Goal: Information Seeking & Learning: Learn about a topic

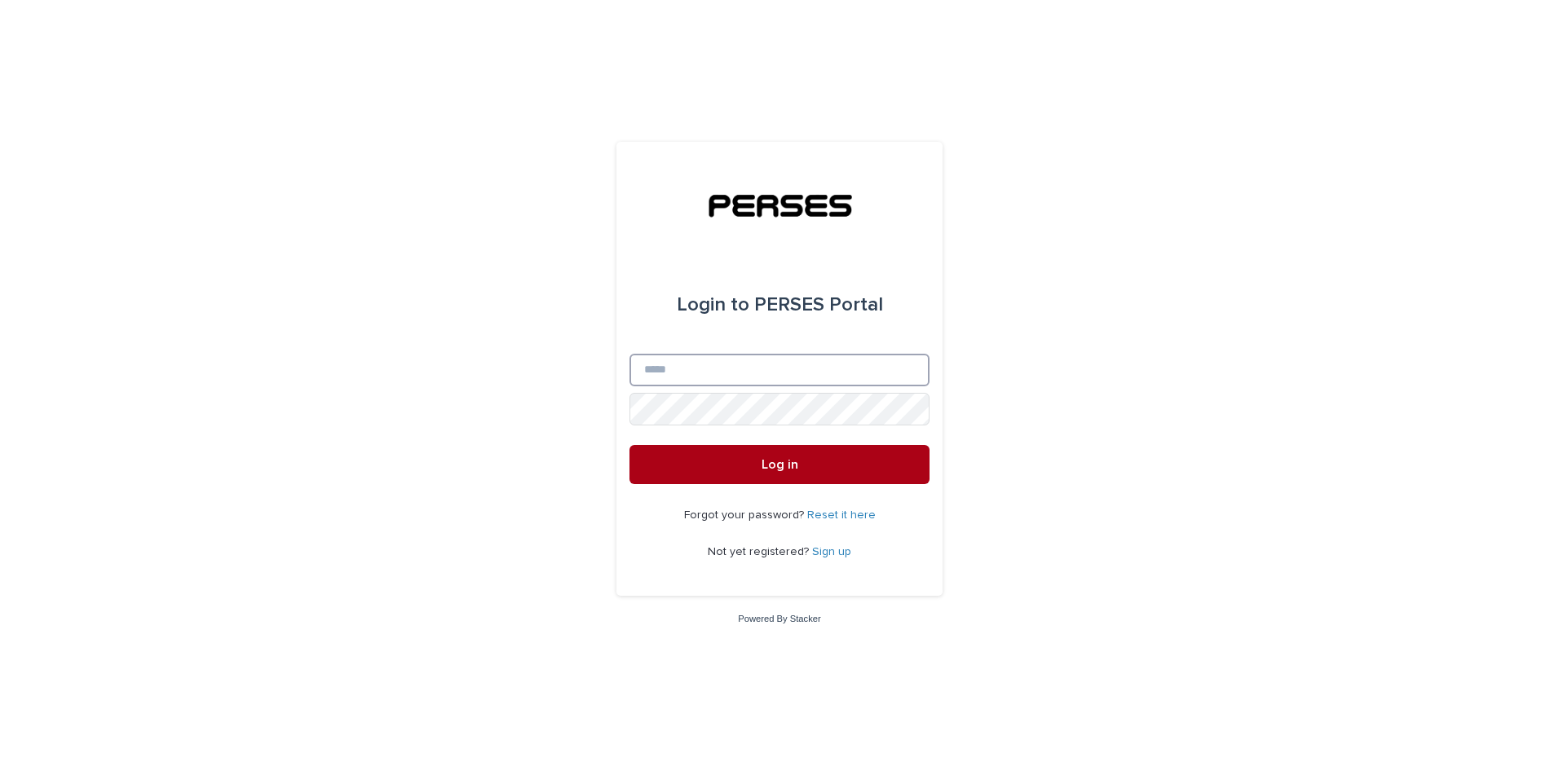
type input "**********"
click at [751, 479] on button "Log in" at bounding box center [780, 464] width 300 height 39
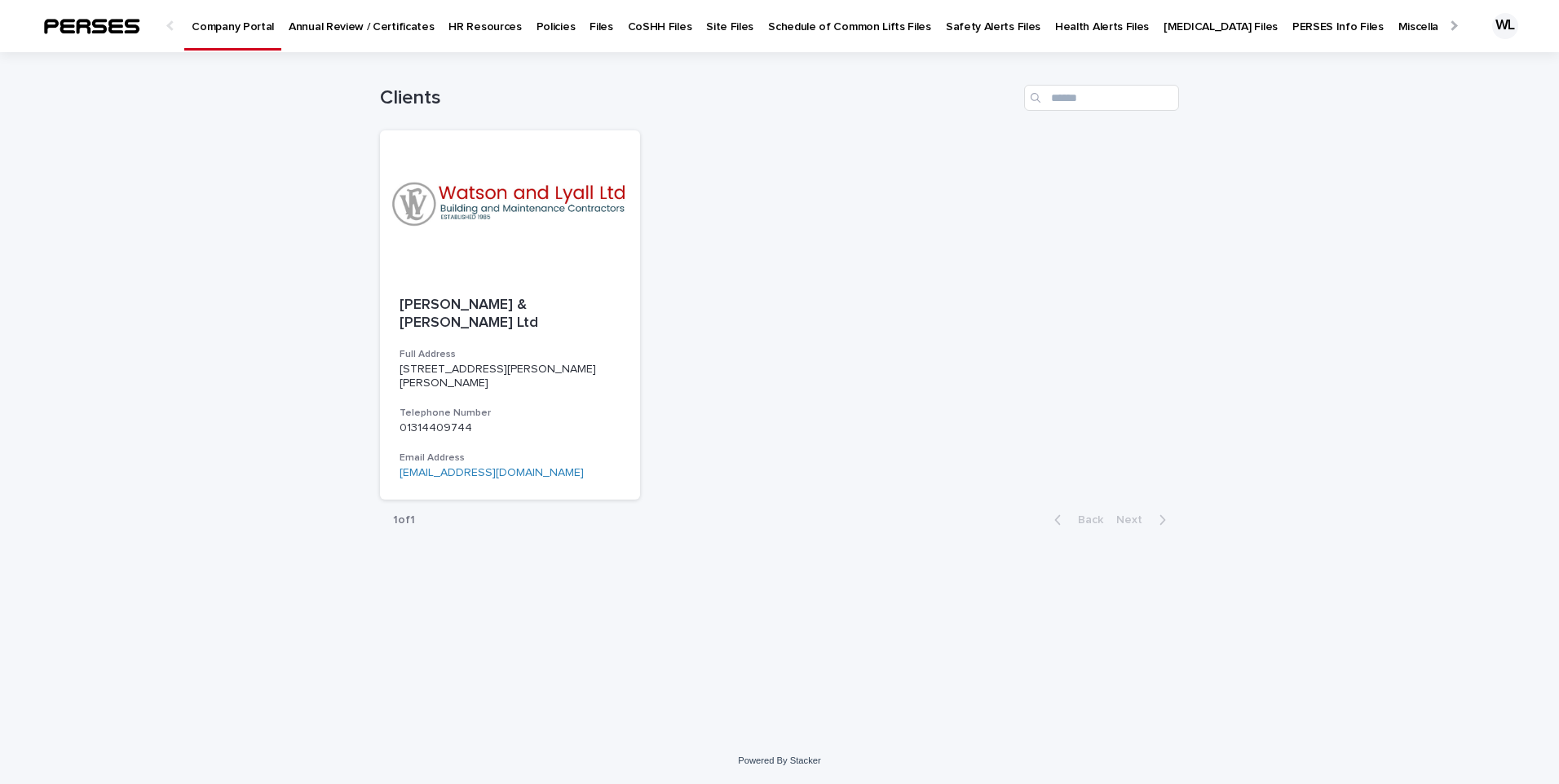
click at [540, 25] on p "Policies" at bounding box center [556, 17] width 39 height 34
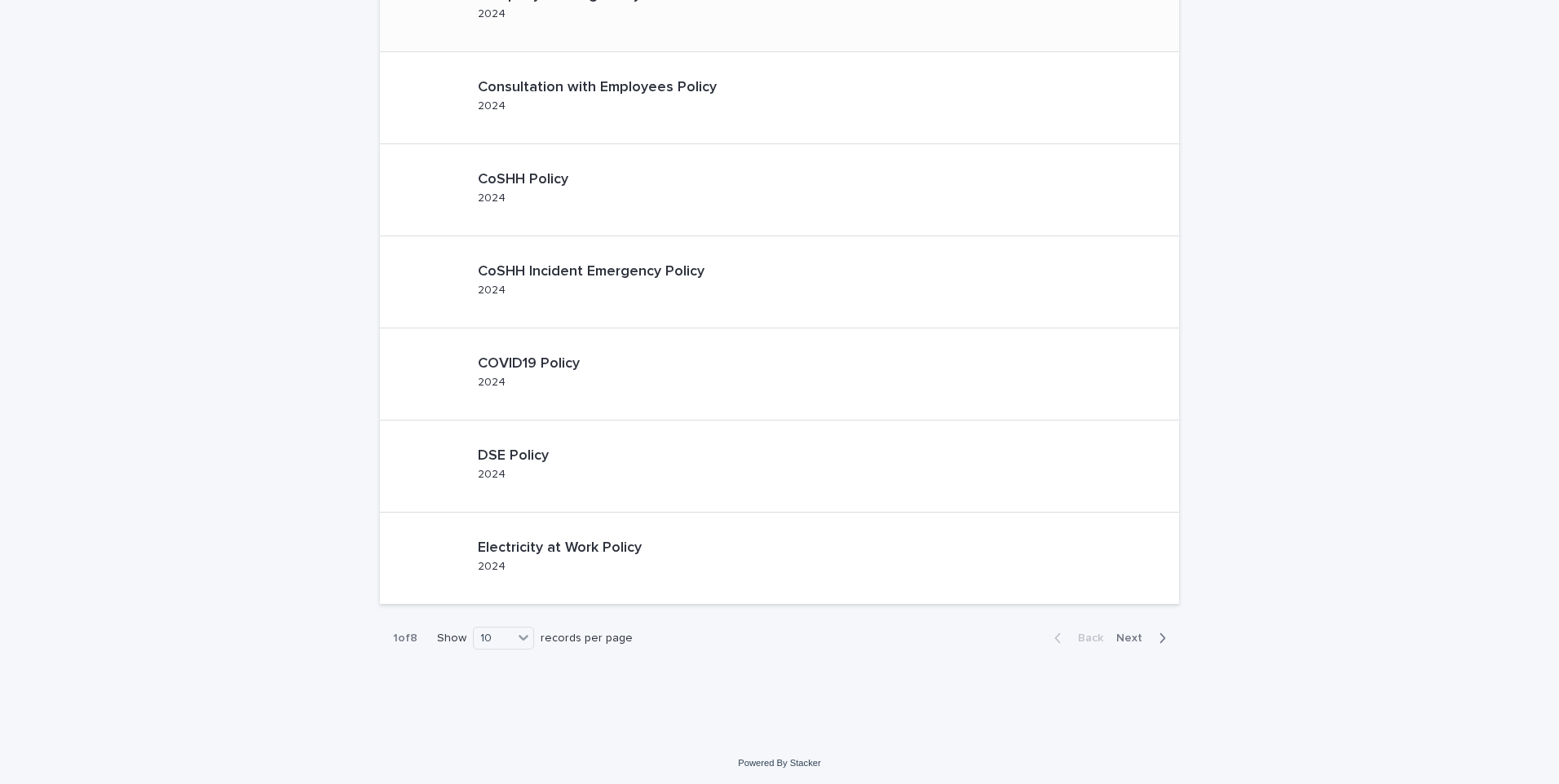
scroll to position [488, 0]
click at [1126, 635] on span "Next" at bounding box center [1135, 636] width 36 height 12
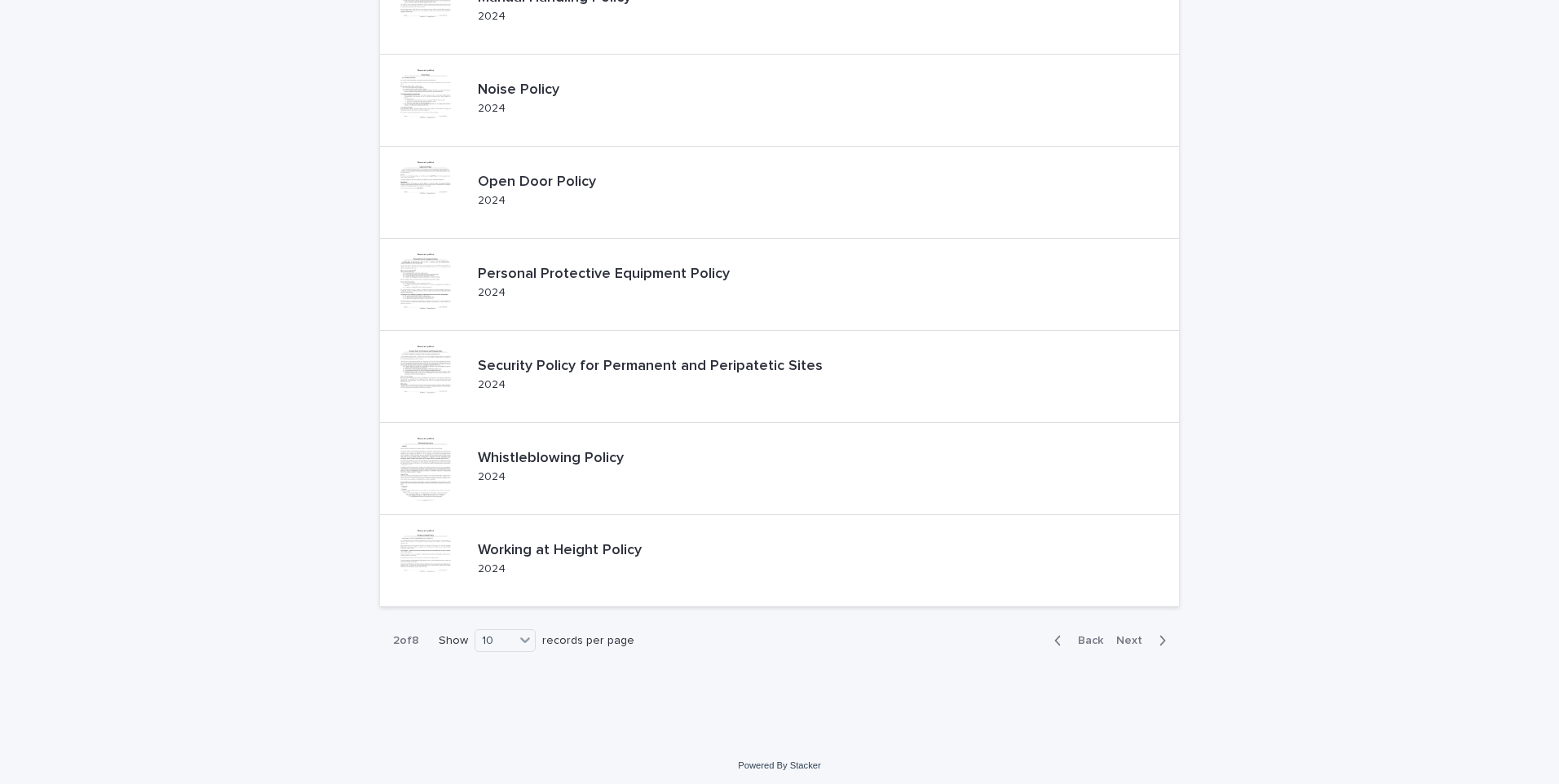
scroll to position [488, 0]
click at [1112, 628] on div "Back Next" at bounding box center [1110, 635] width 138 height 41
click at [1128, 637] on span "Next" at bounding box center [1135, 636] width 36 height 12
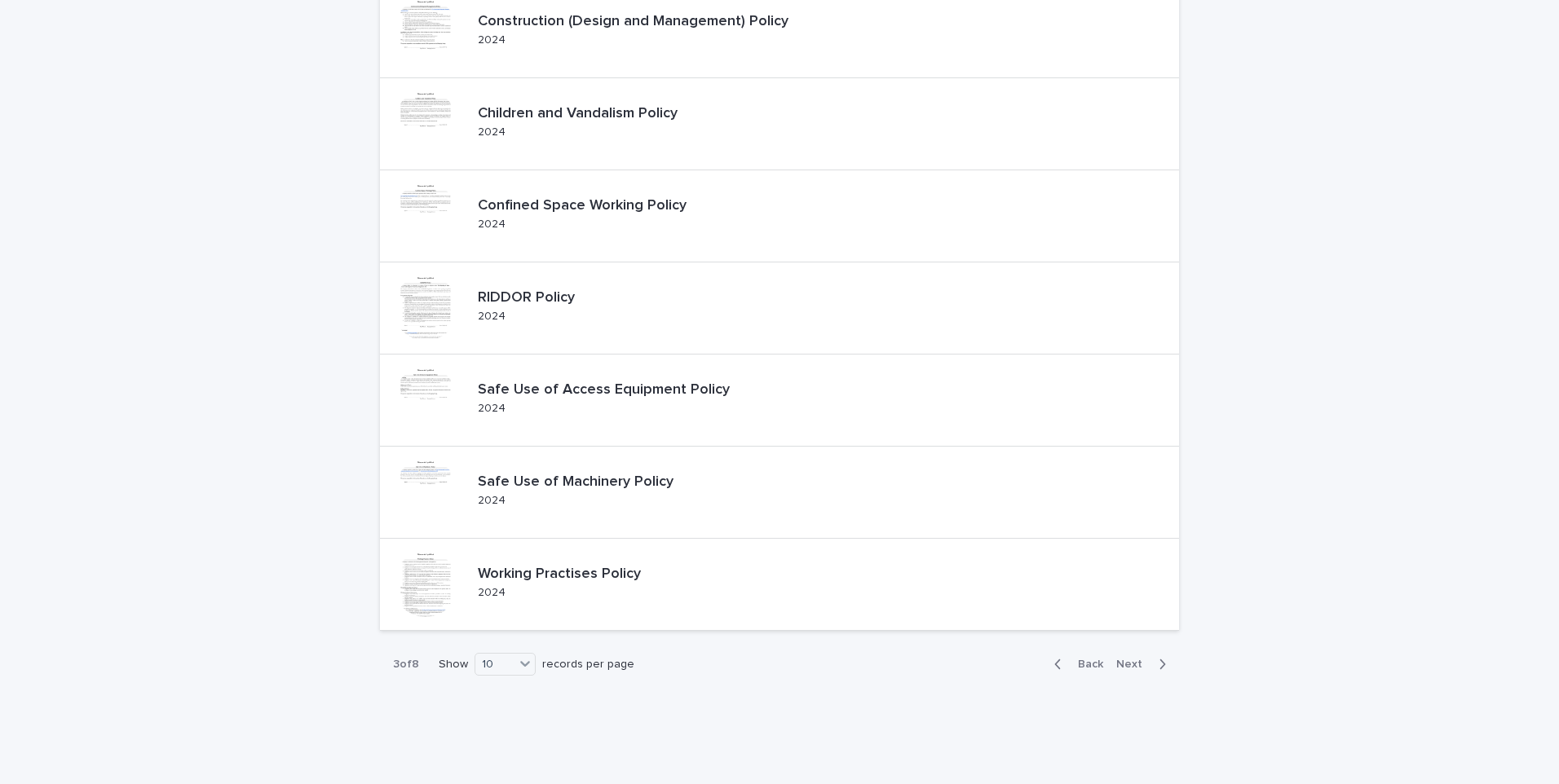
scroll to position [488, 0]
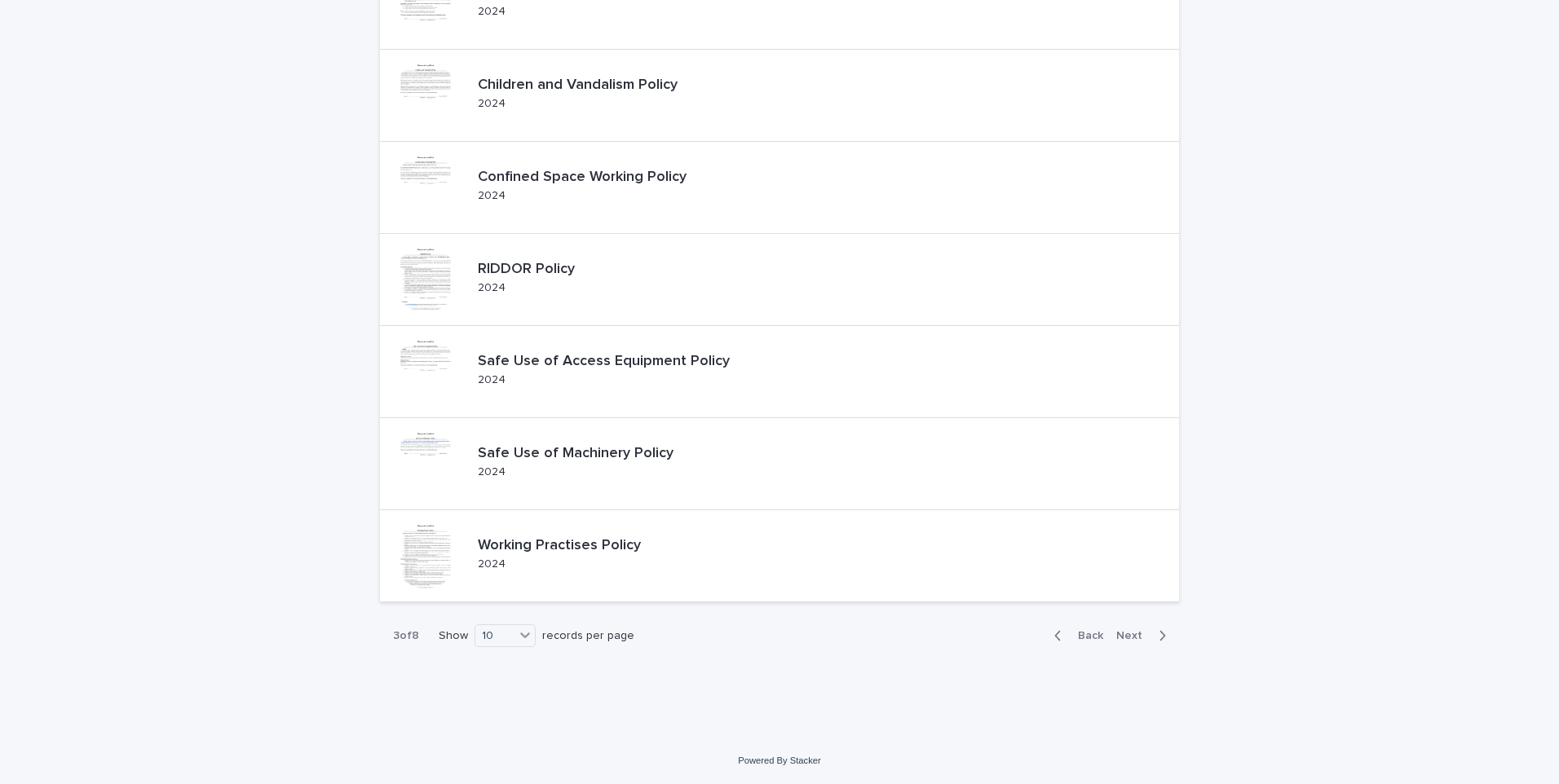
click at [1119, 631] on span "Next" at bounding box center [1135, 636] width 36 height 12
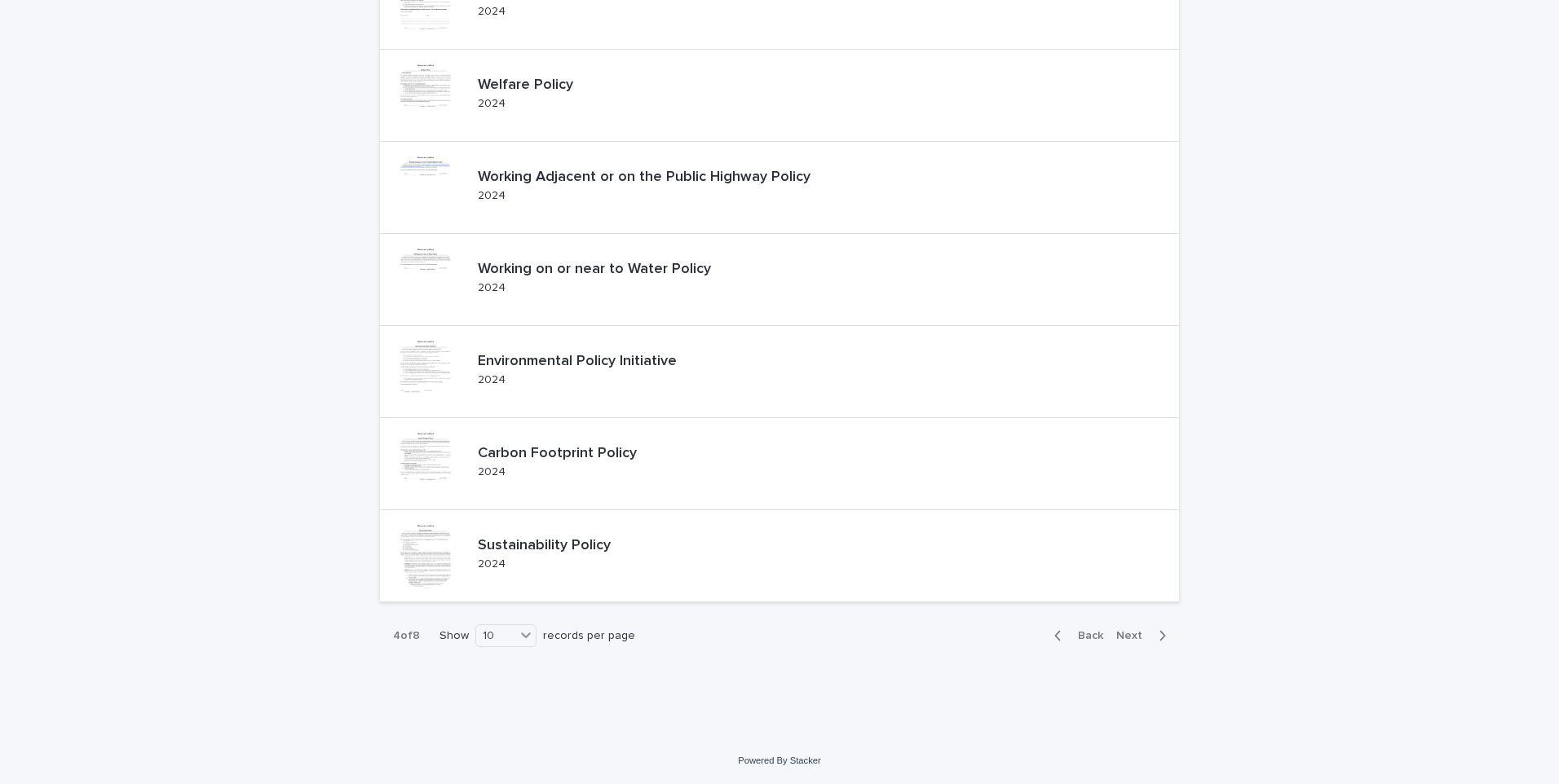
click at [1127, 635] on span "Next" at bounding box center [1135, 636] width 36 height 12
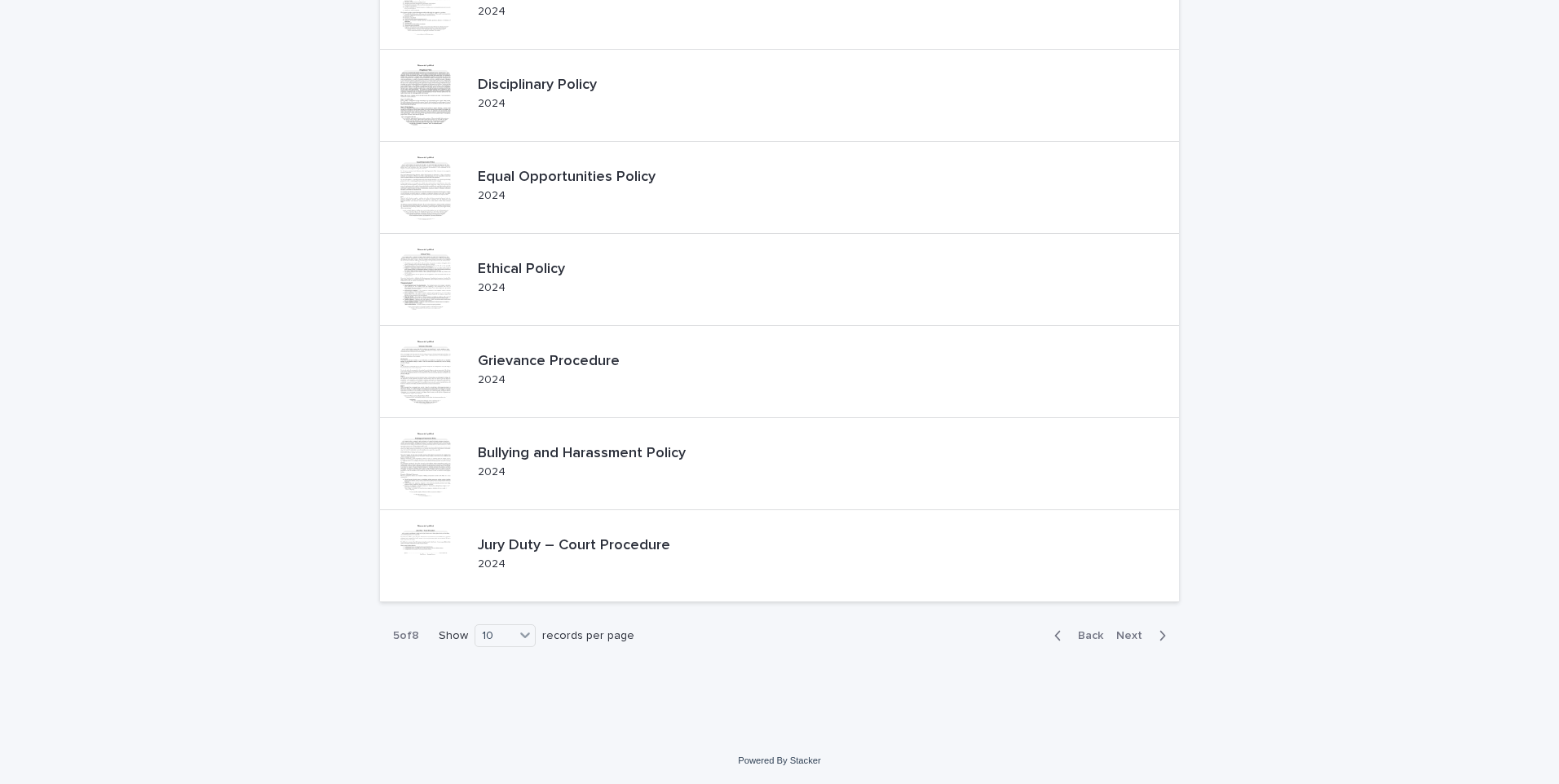
click at [1054, 638] on icon "button" at bounding box center [1058, 636] width 7 height 14
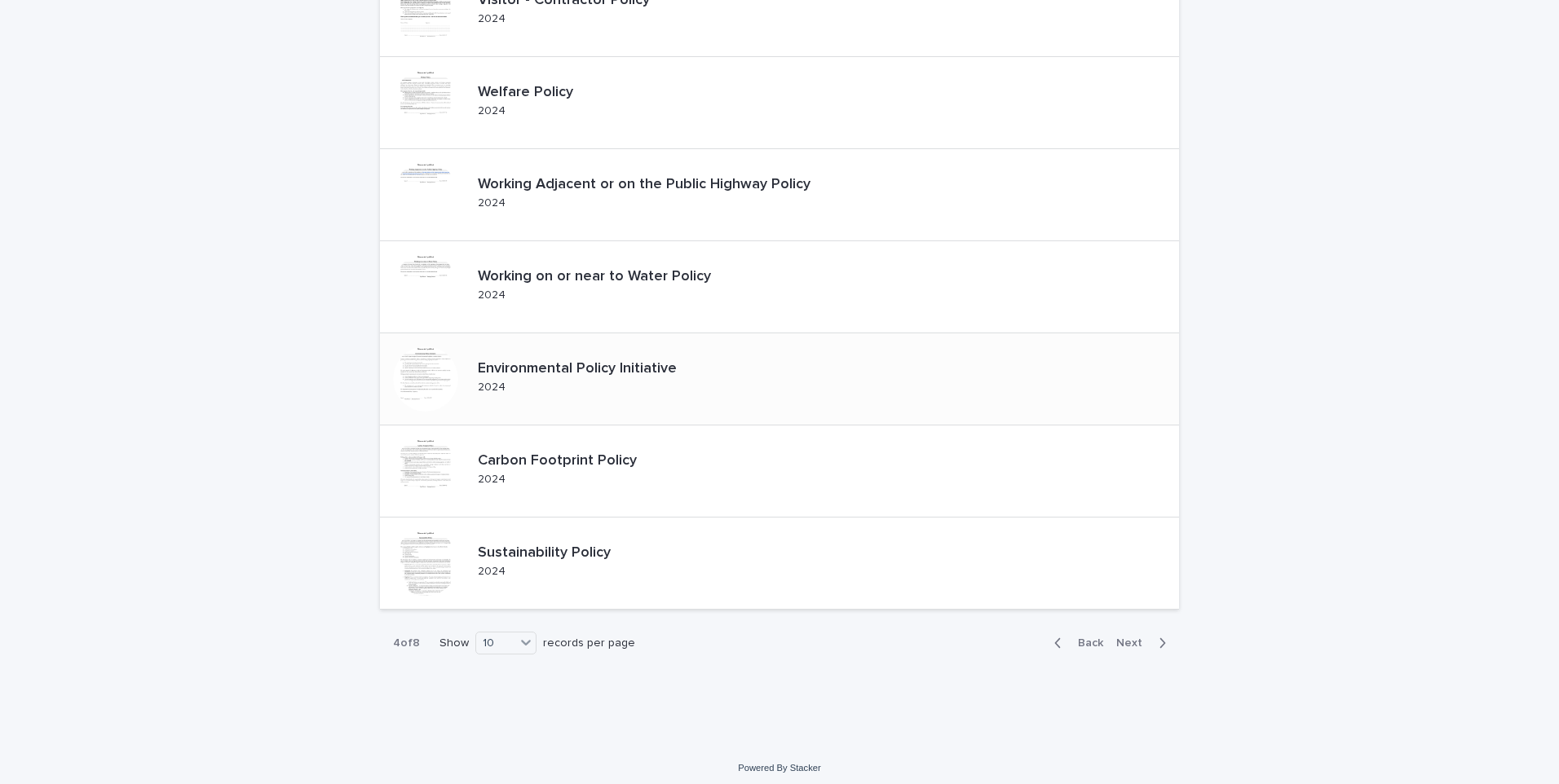
scroll to position [488, 0]
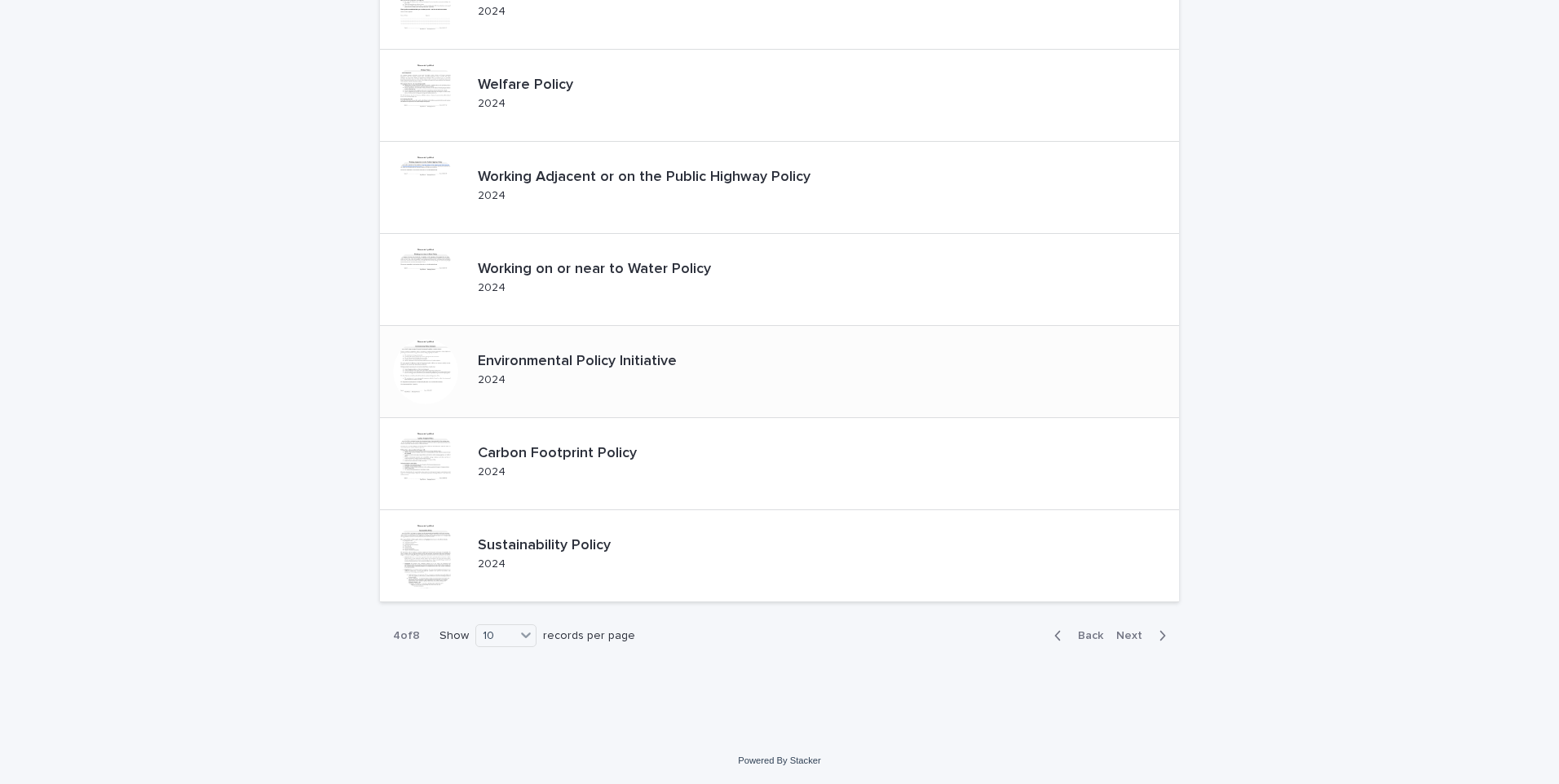
click at [423, 365] on div at bounding box center [425, 372] width 65 height 65
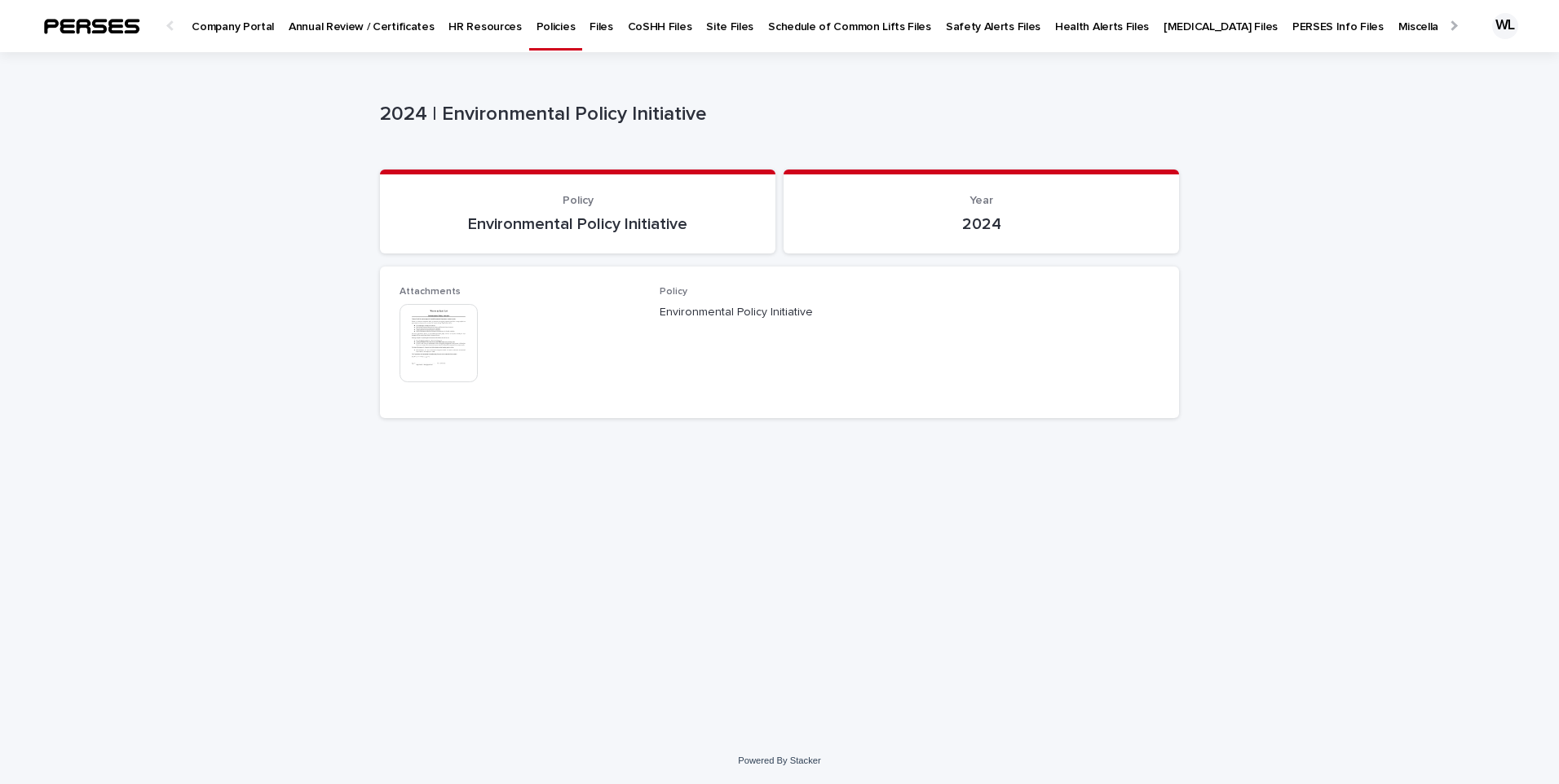
click at [436, 336] on img at bounding box center [439, 343] width 79 height 79
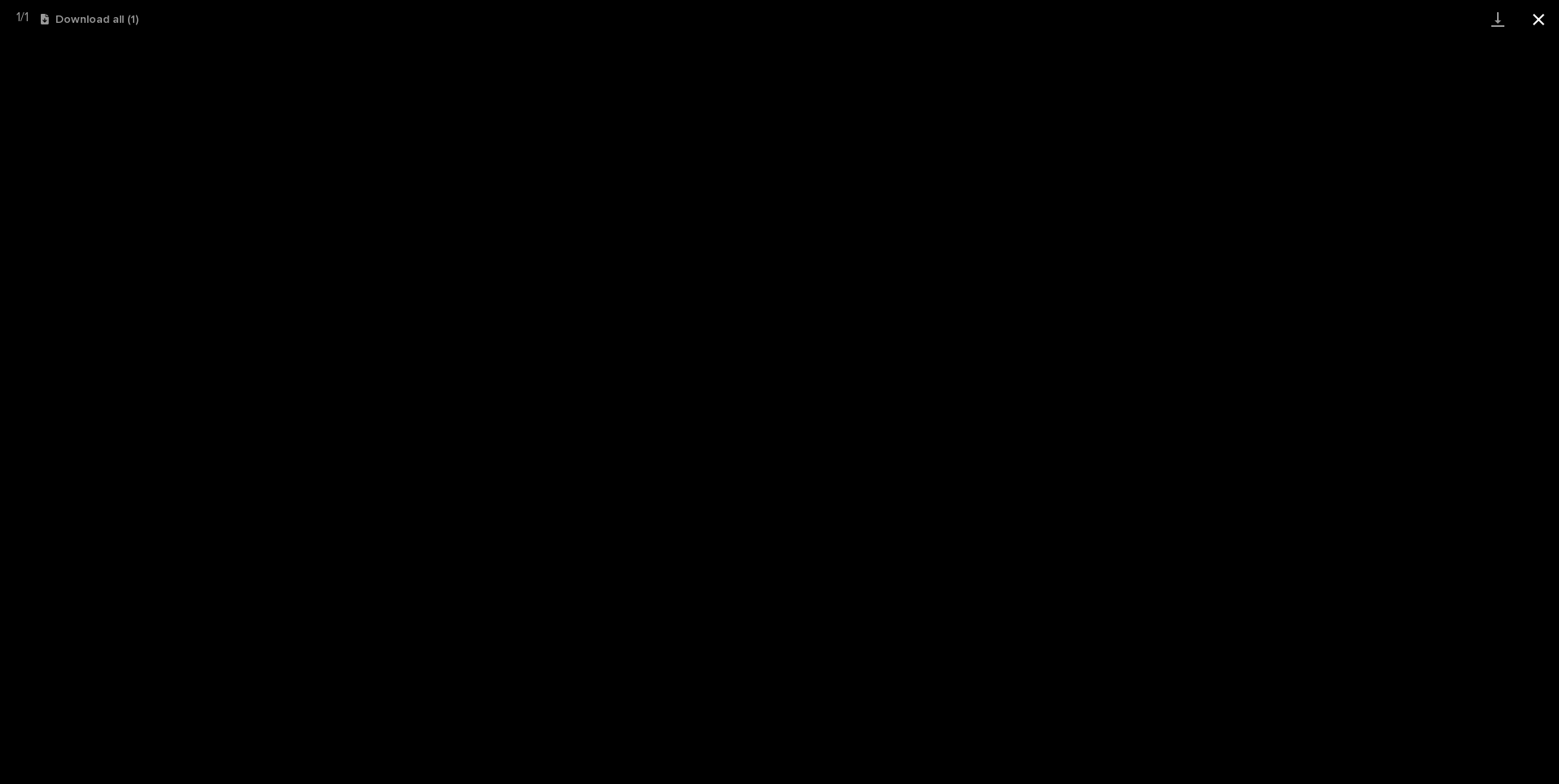
click at [1541, 23] on button "Close gallery" at bounding box center [1538, 19] width 41 height 38
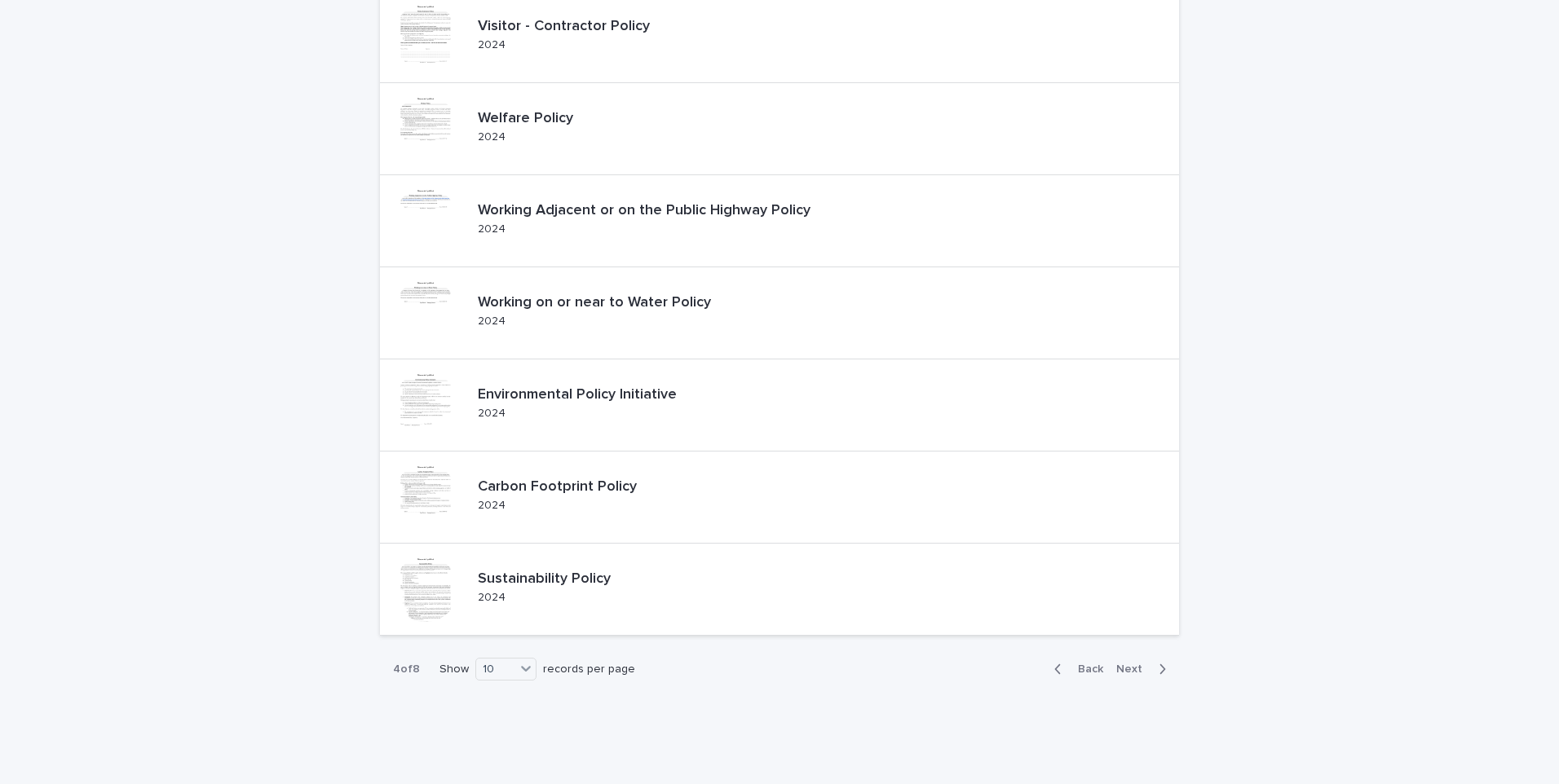
scroll to position [488, 0]
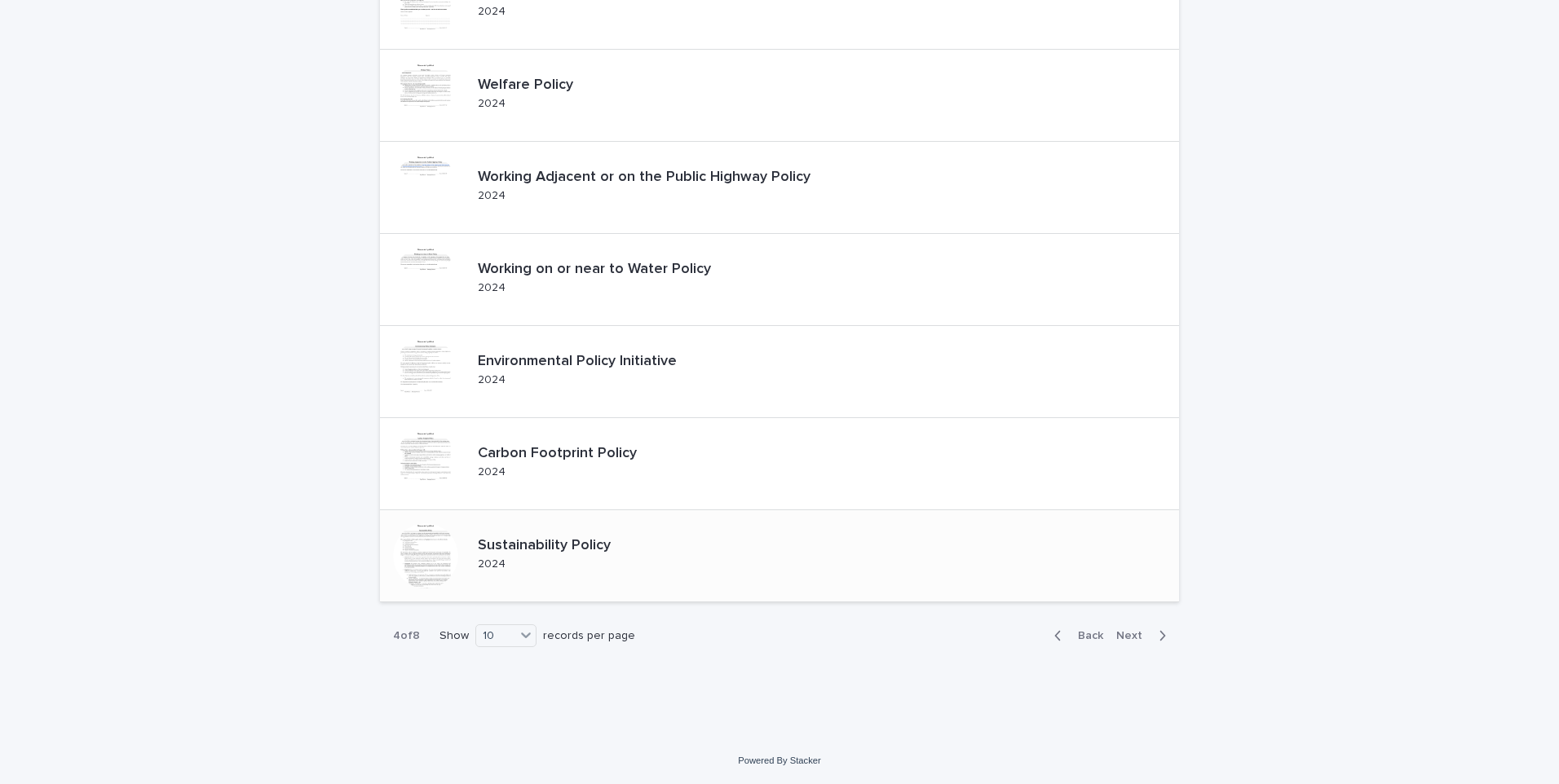
click at [463, 549] on div at bounding box center [425, 555] width 91 height 91
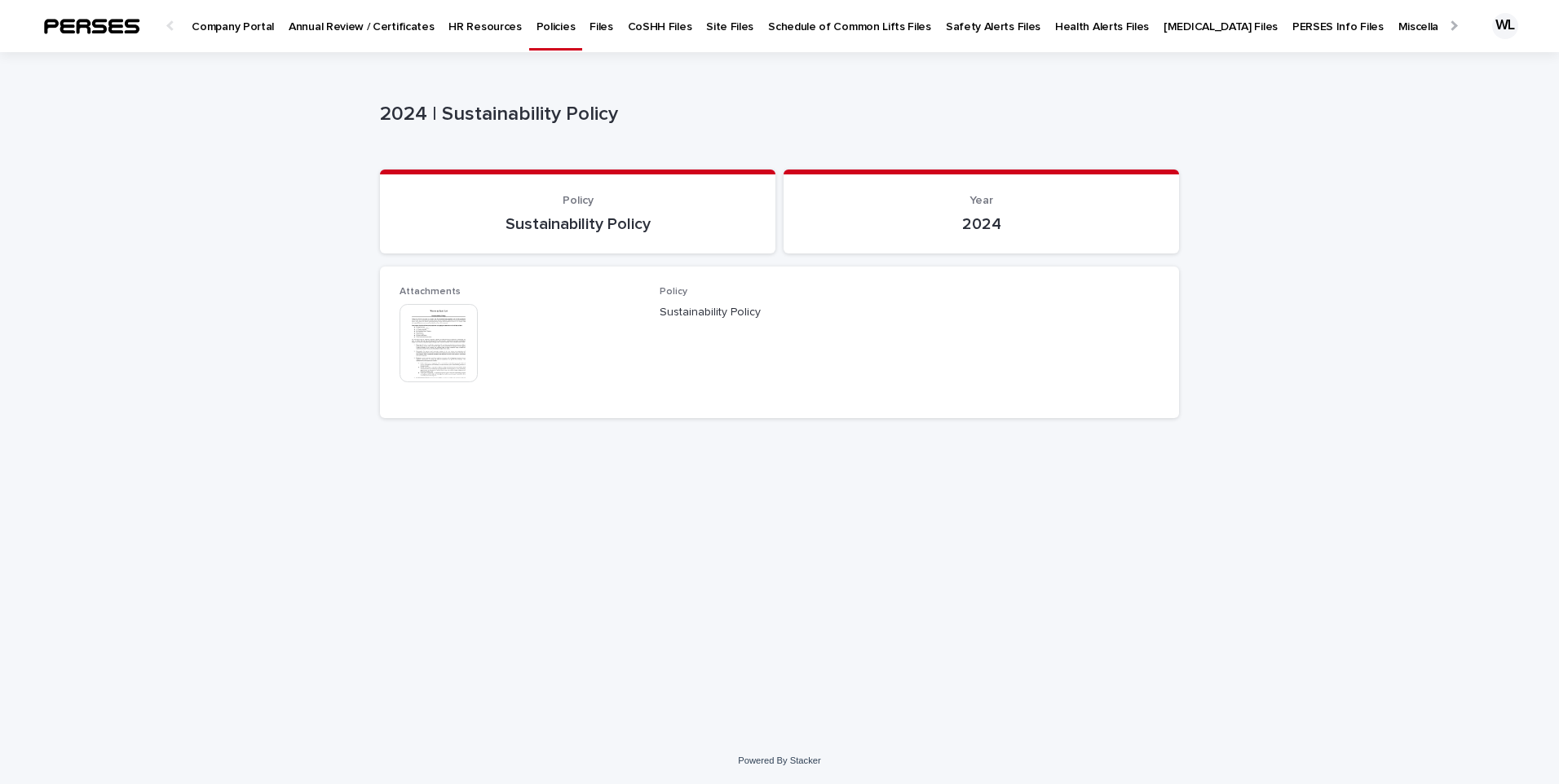
click at [442, 341] on img at bounding box center [439, 343] width 79 height 79
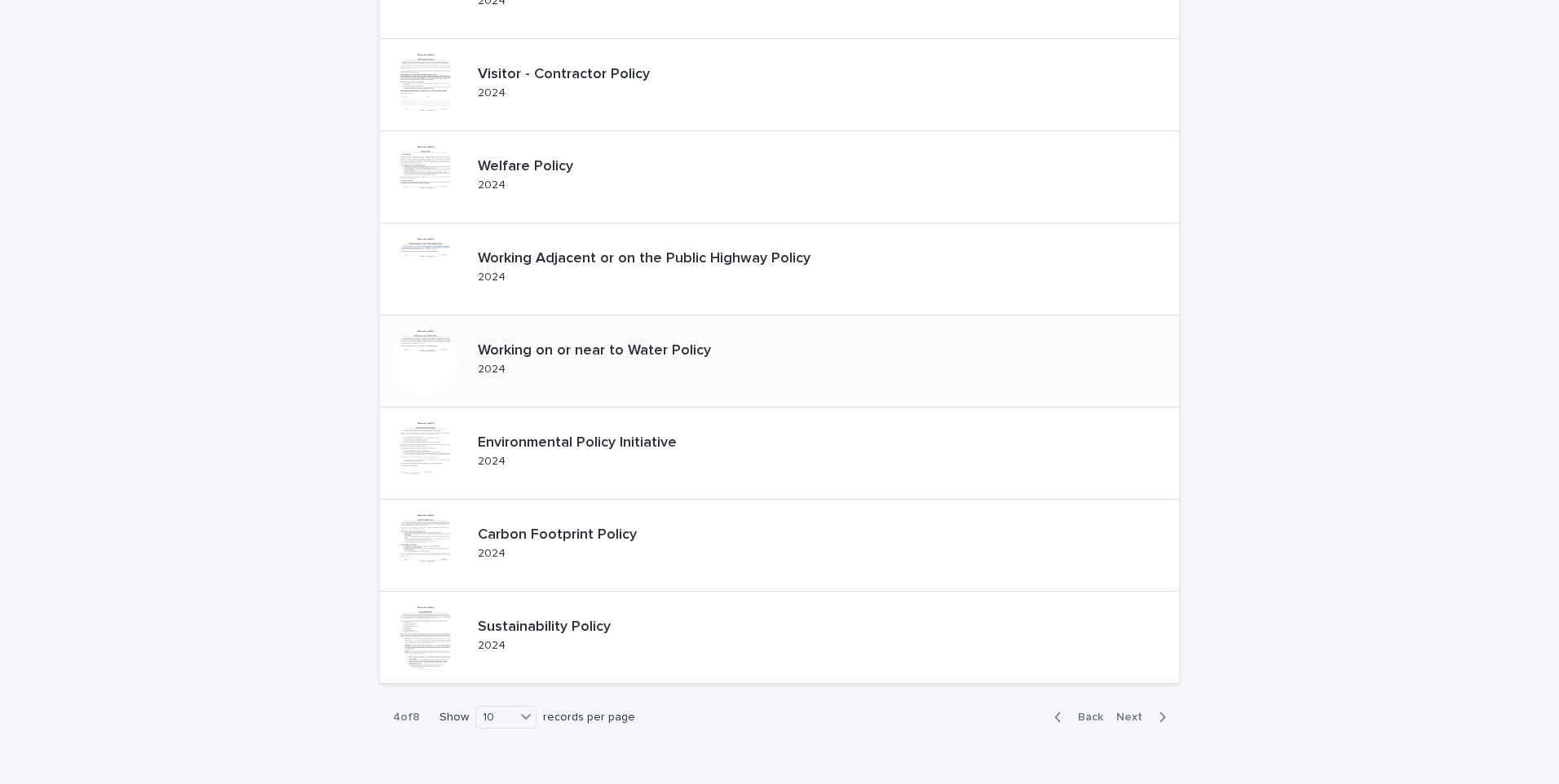
scroll to position [408, 0]
click at [434, 538] on div at bounding box center [425, 544] width 65 height 65
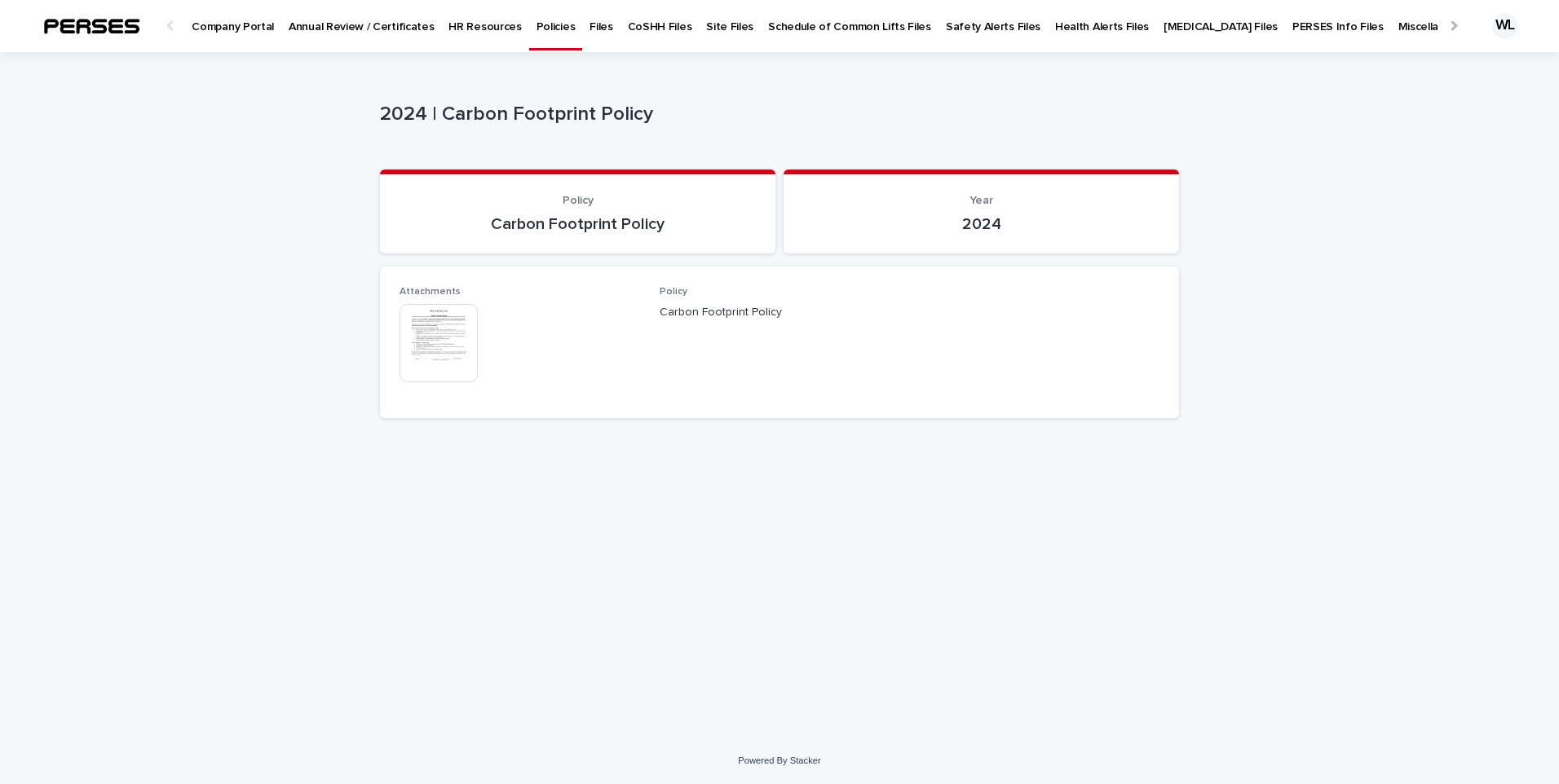
click at [438, 352] on img at bounding box center [439, 343] width 79 height 79
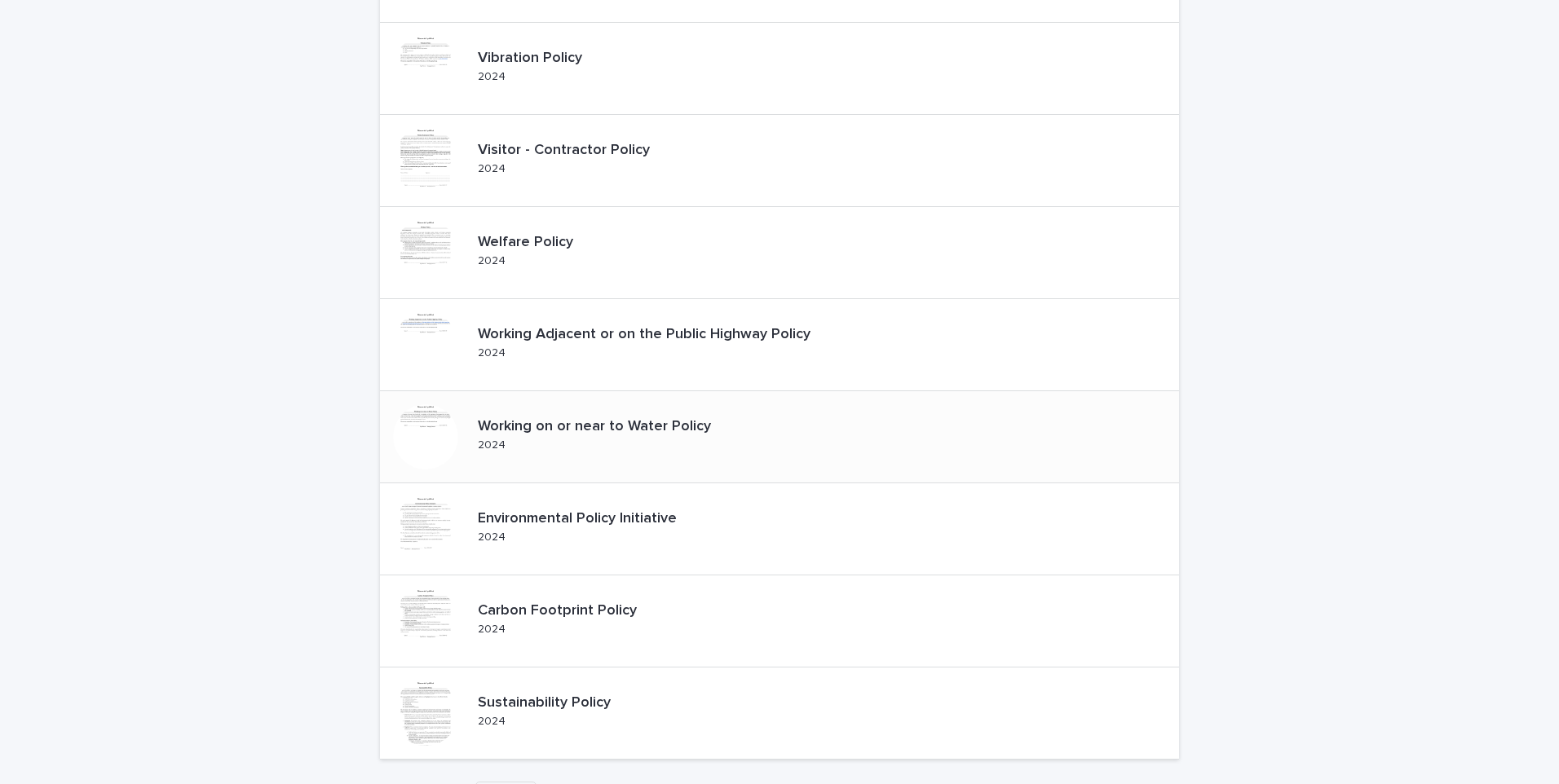
scroll to position [488, 0]
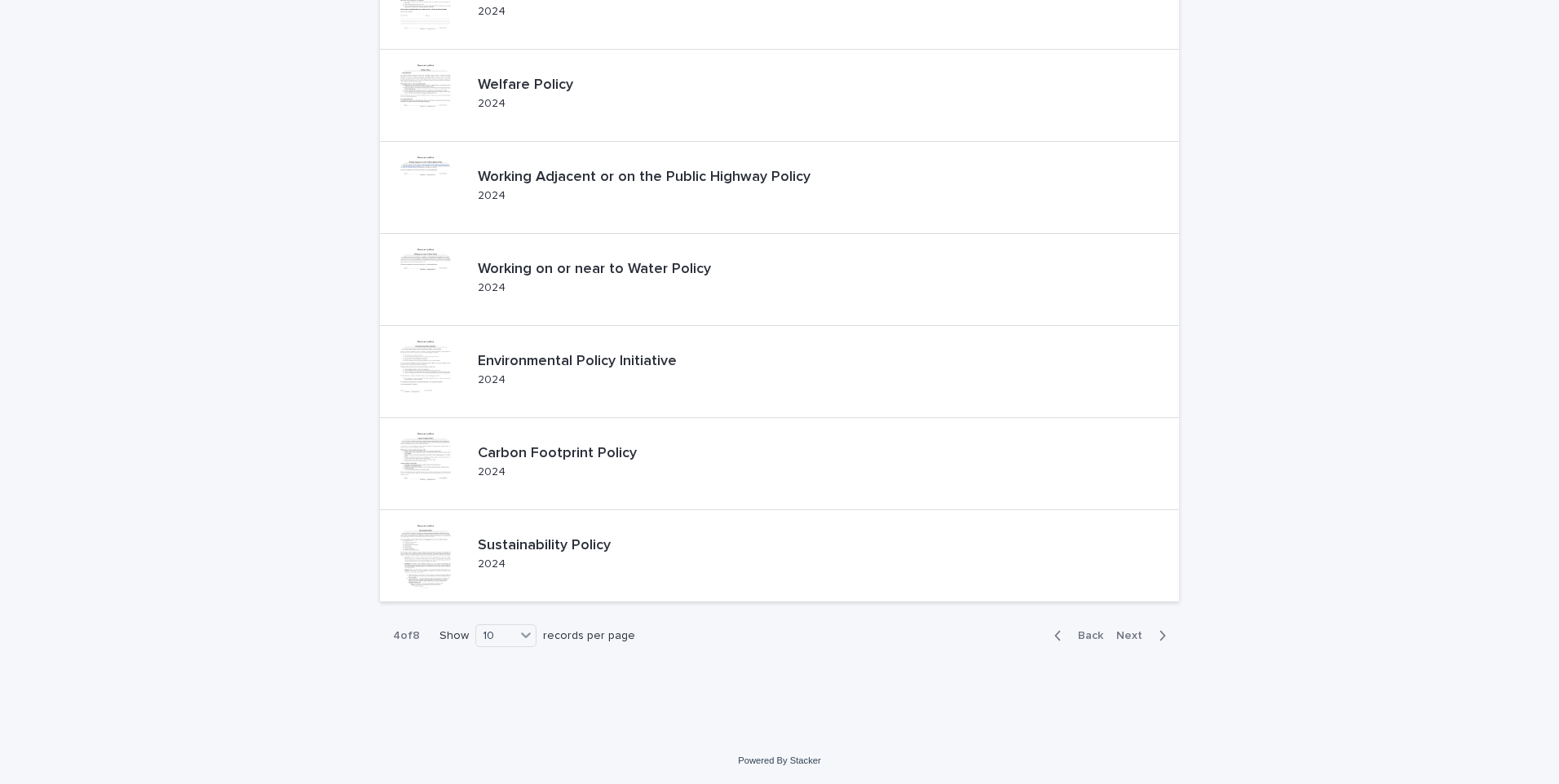
click at [1123, 632] on span "Next" at bounding box center [1135, 636] width 36 height 12
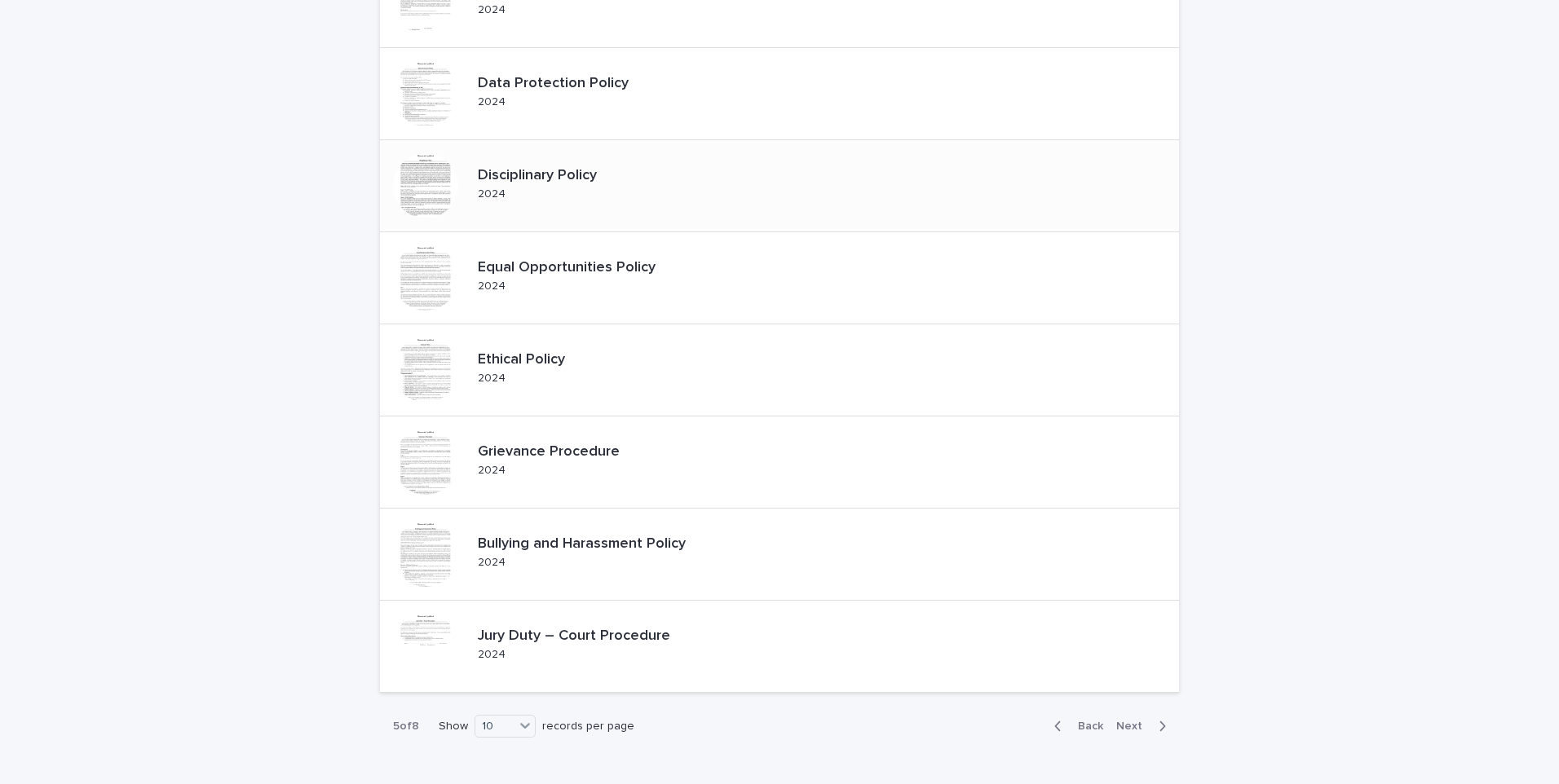
scroll to position [407, 0]
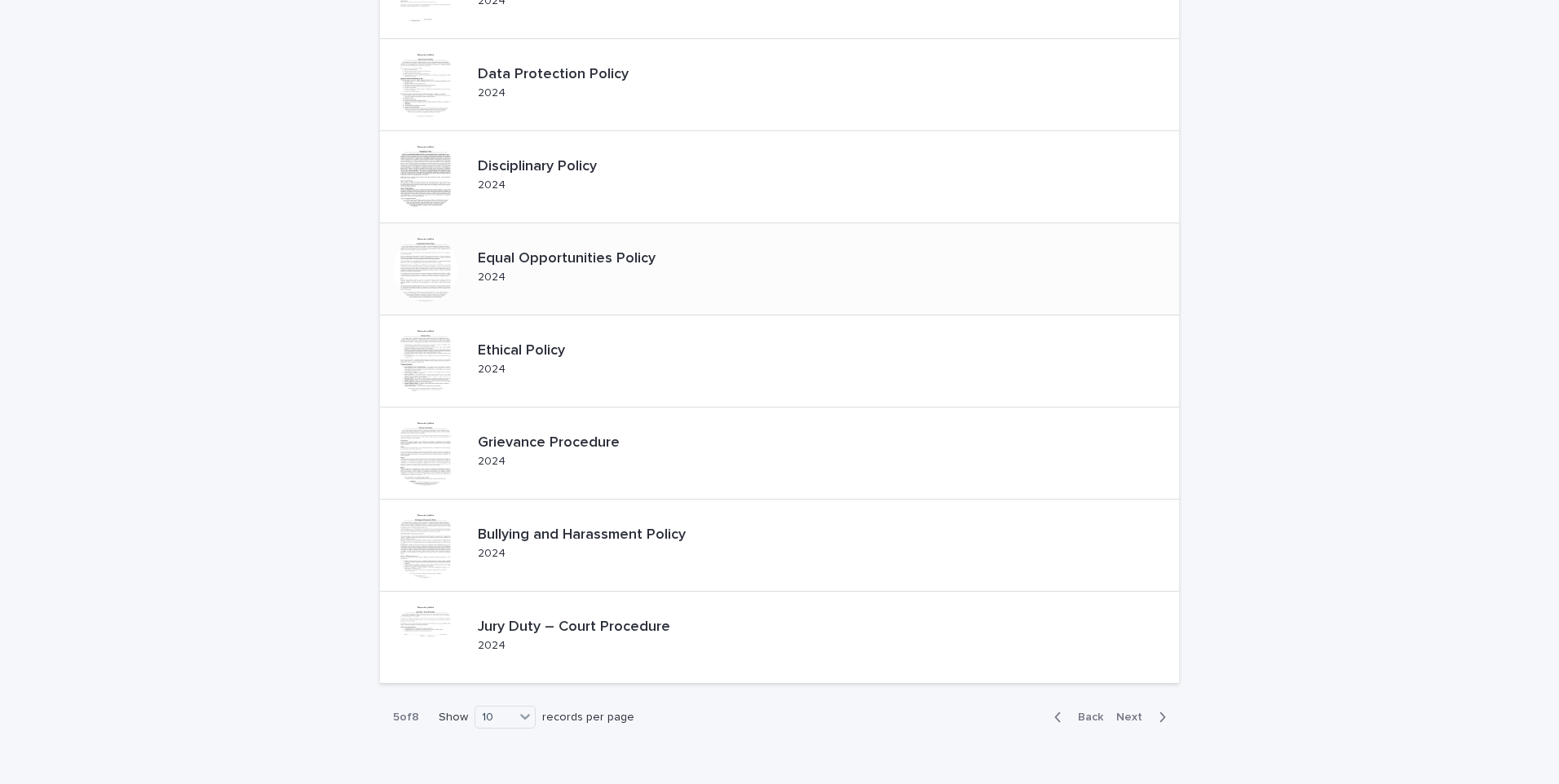
click at [455, 262] on div at bounding box center [425, 269] width 91 height 91
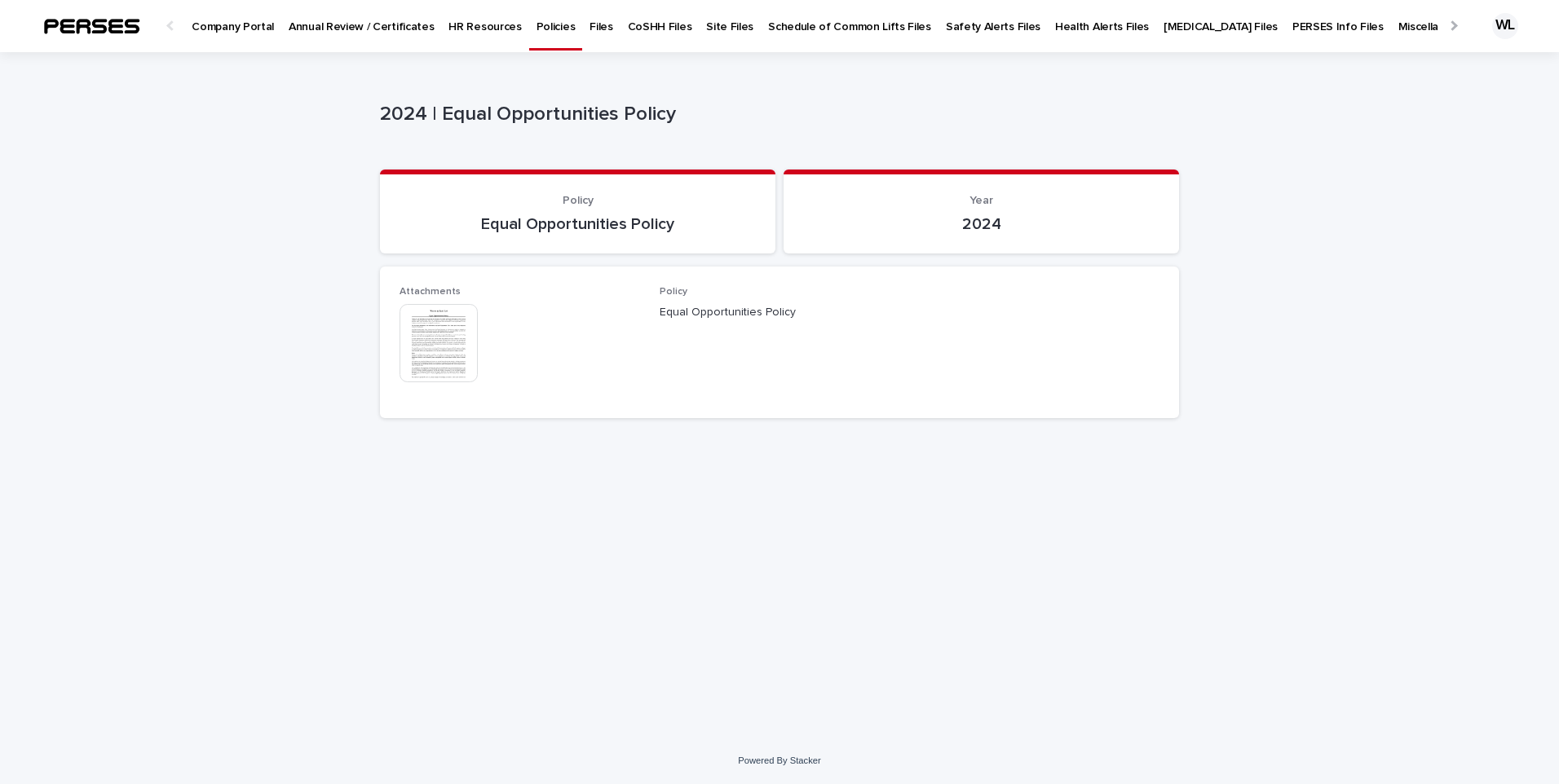
click at [438, 341] on img at bounding box center [439, 343] width 79 height 79
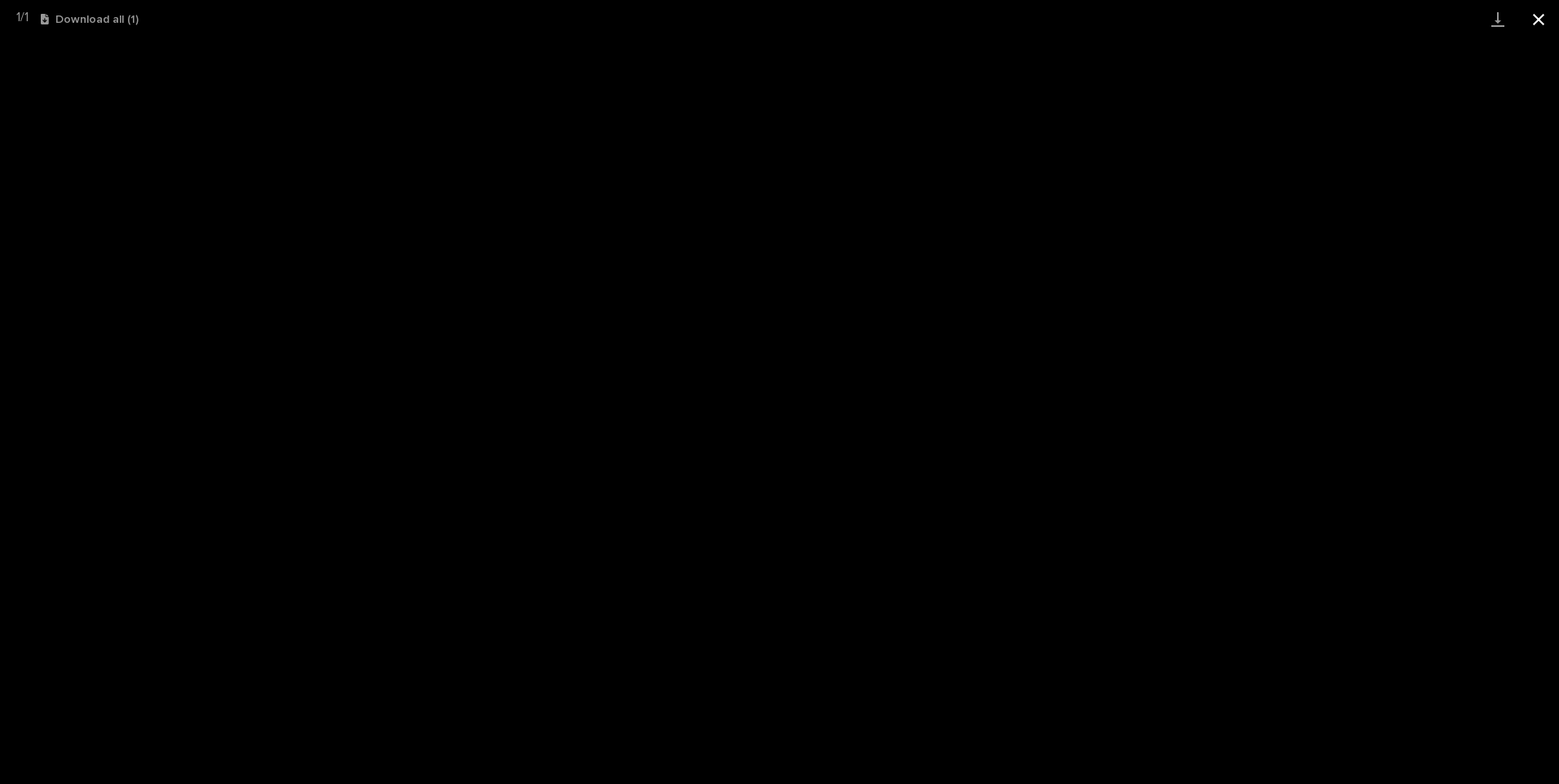
click at [1537, 11] on button "Close gallery" at bounding box center [1538, 19] width 41 height 38
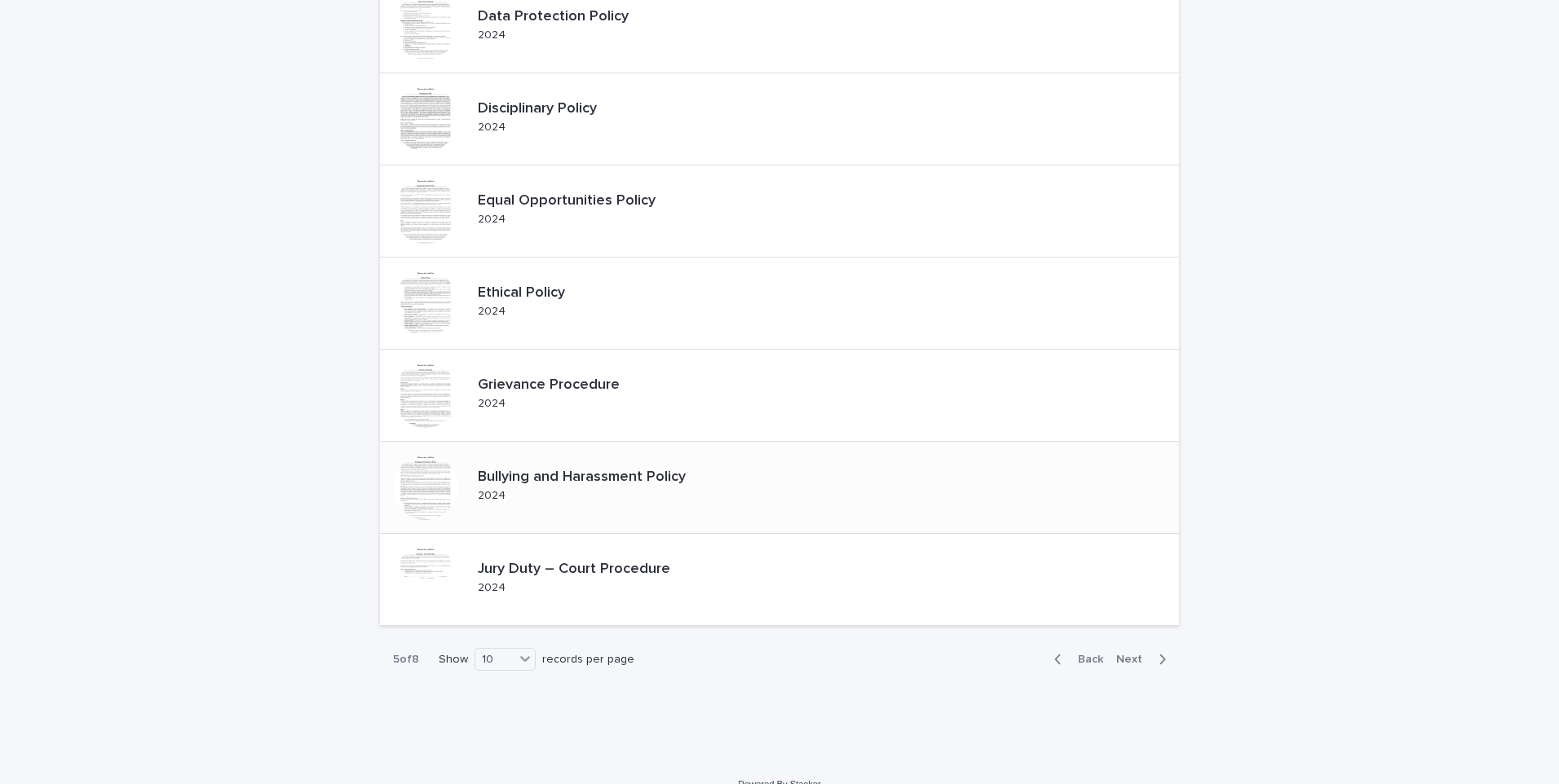
scroll to position [488, 0]
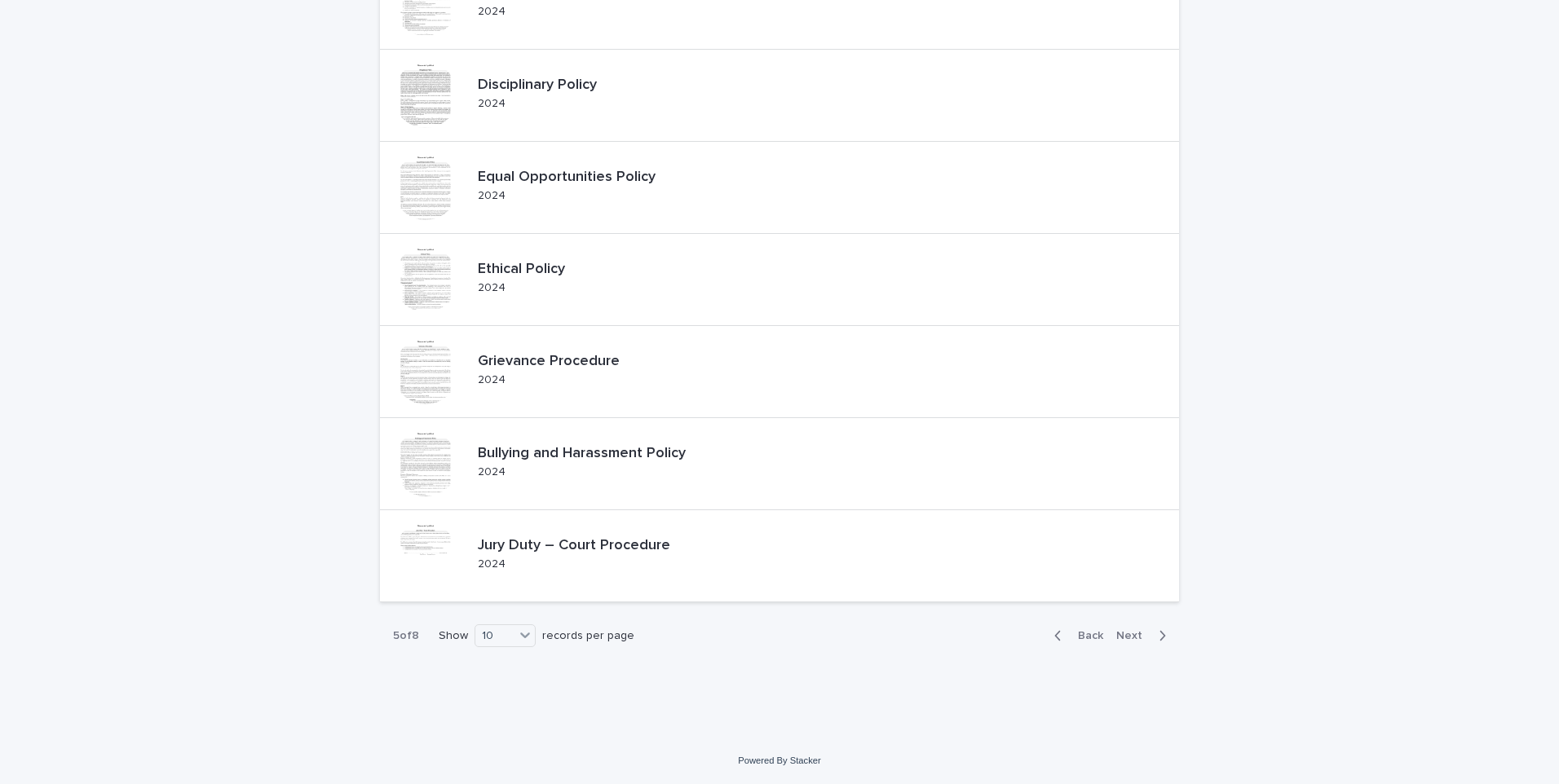
click at [1112, 636] on button "Next" at bounding box center [1145, 636] width 70 height 14
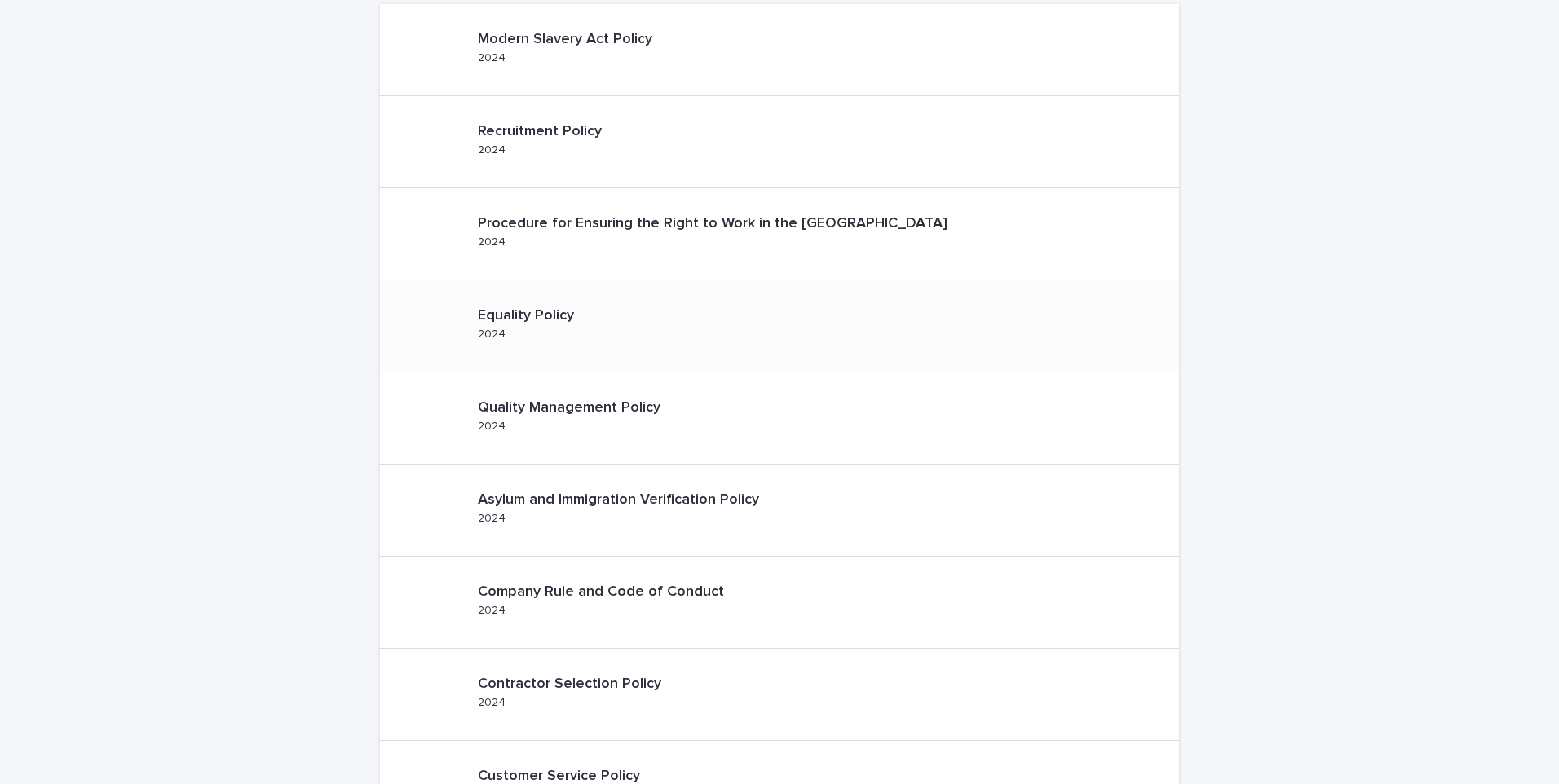
scroll to position [80, 0]
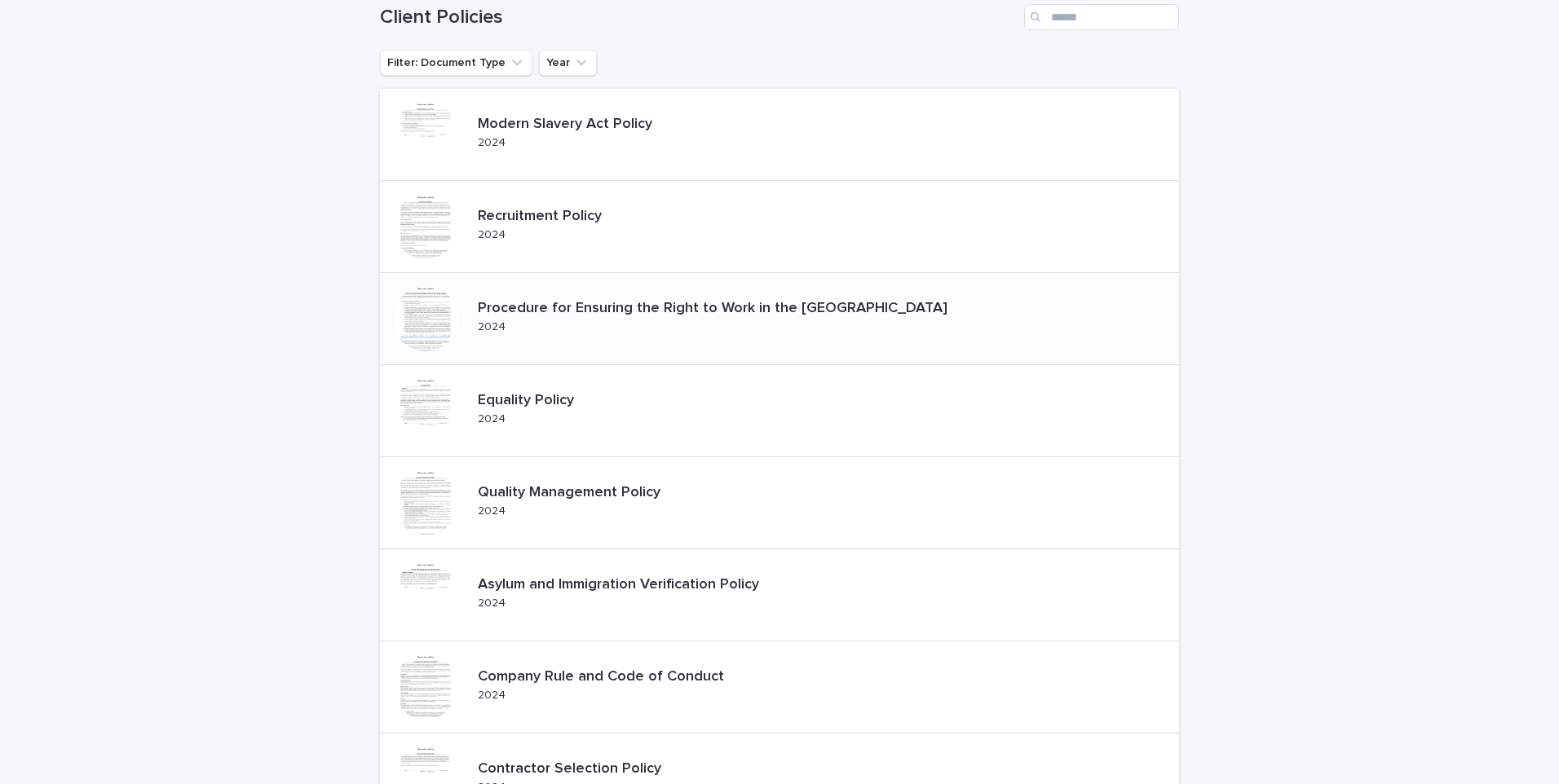
click at [414, 311] on div at bounding box center [425, 318] width 65 height 65
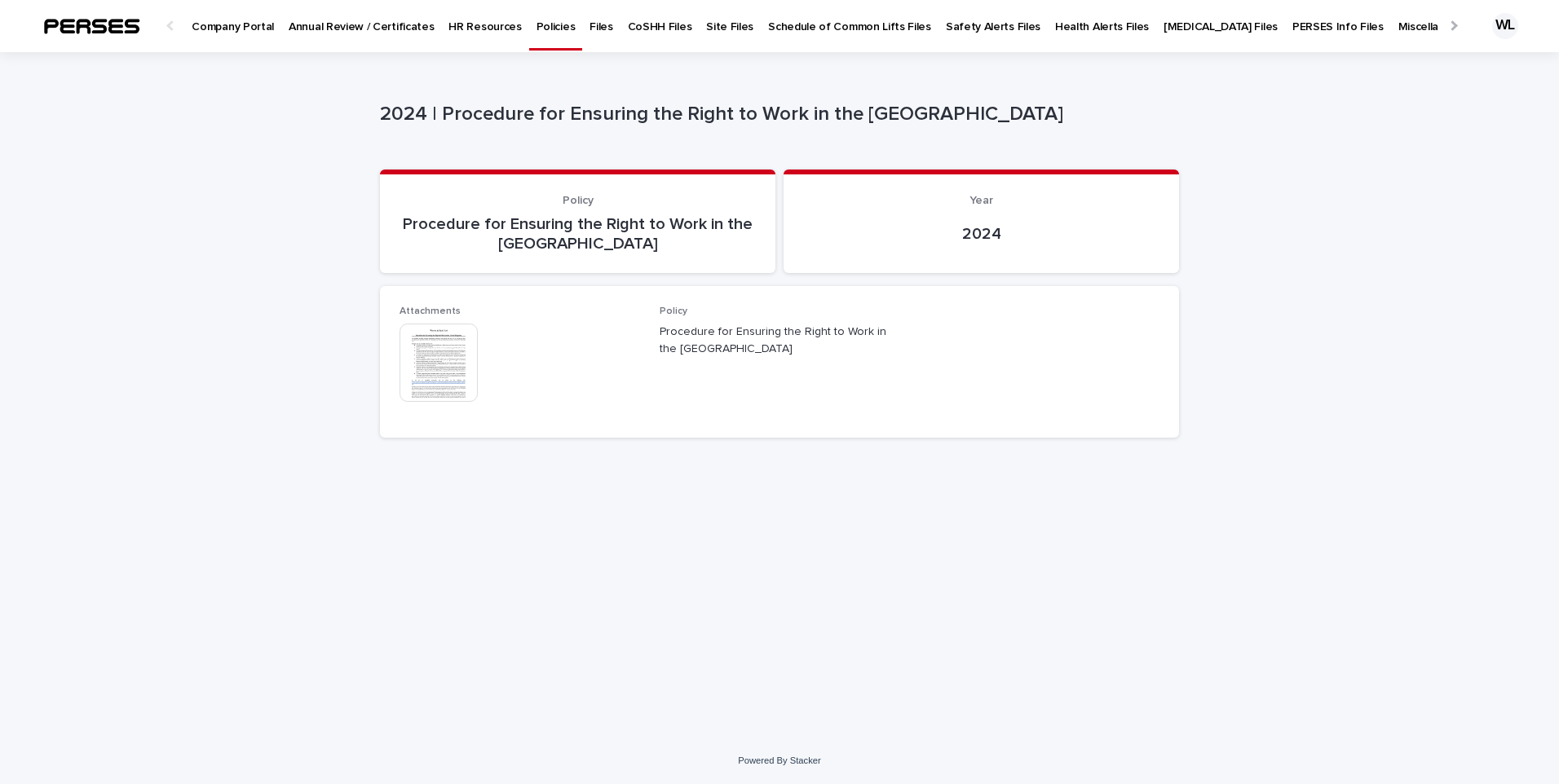
click at [453, 361] on img at bounding box center [439, 363] width 79 height 79
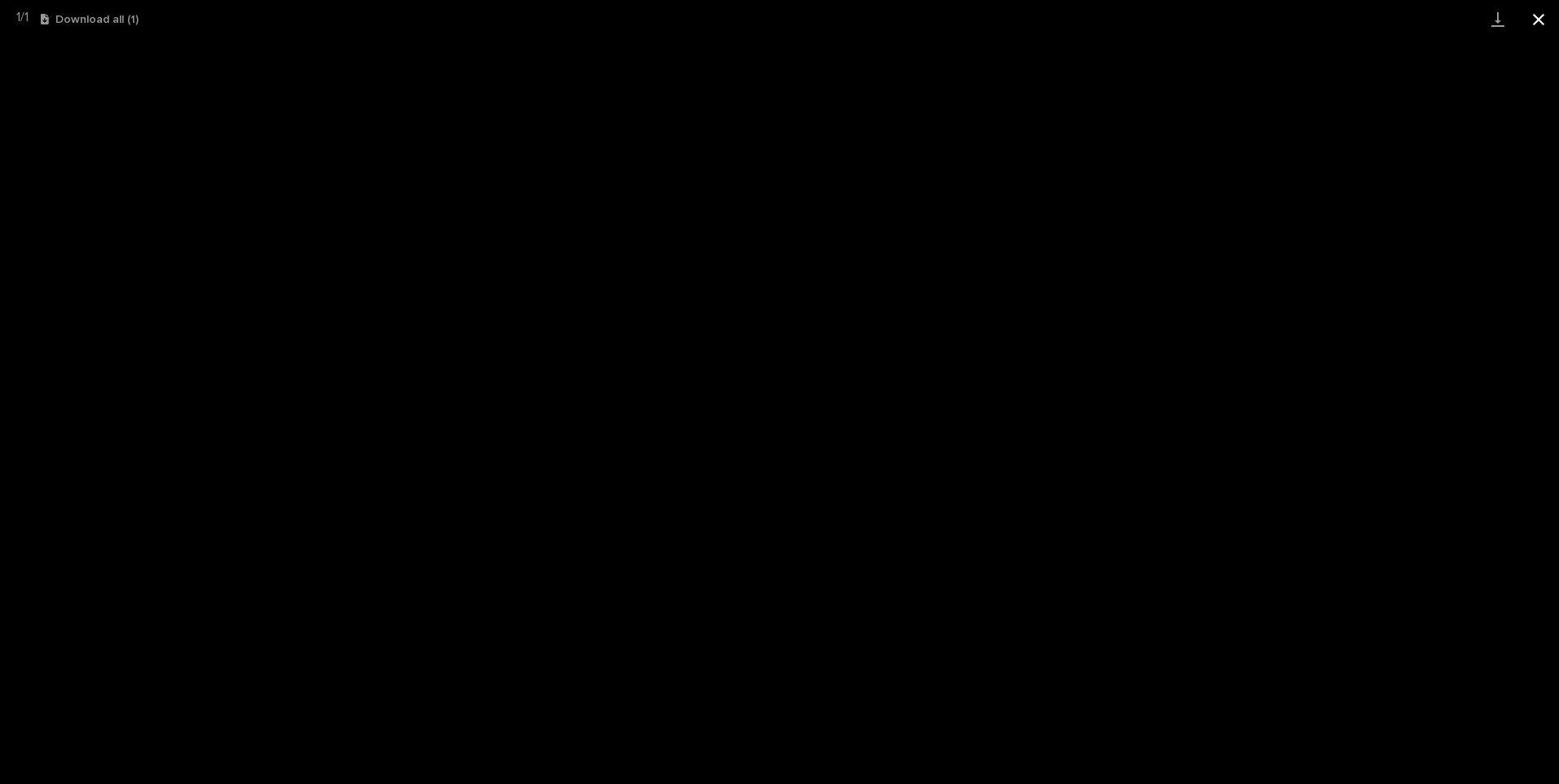
click at [1539, 17] on button "Close gallery" at bounding box center [1538, 19] width 41 height 38
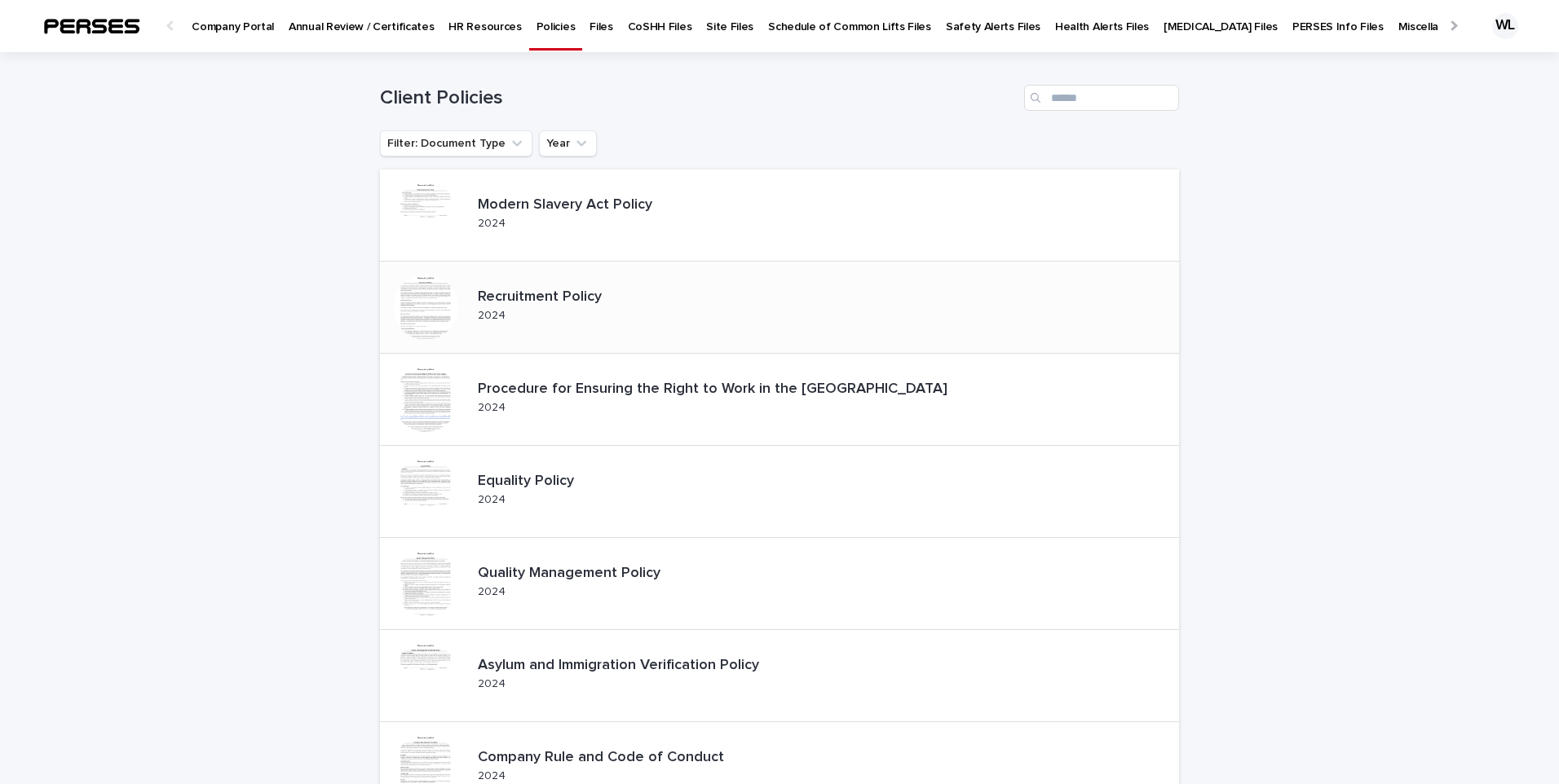
click at [547, 306] on p "Recruitment Policy" at bounding box center [554, 298] width 152 height 18
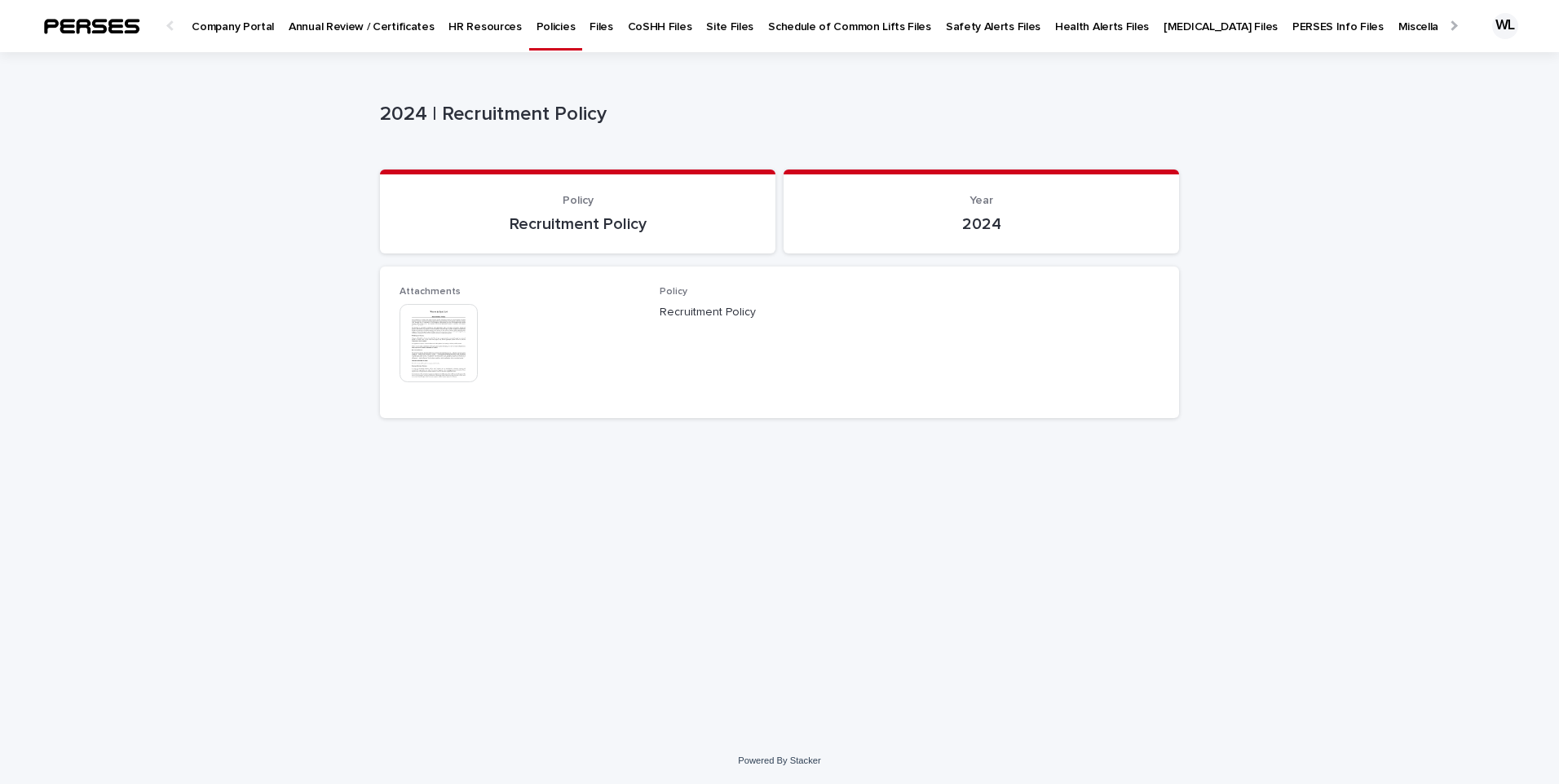
click at [435, 336] on img at bounding box center [439, 343] width 79 height 79
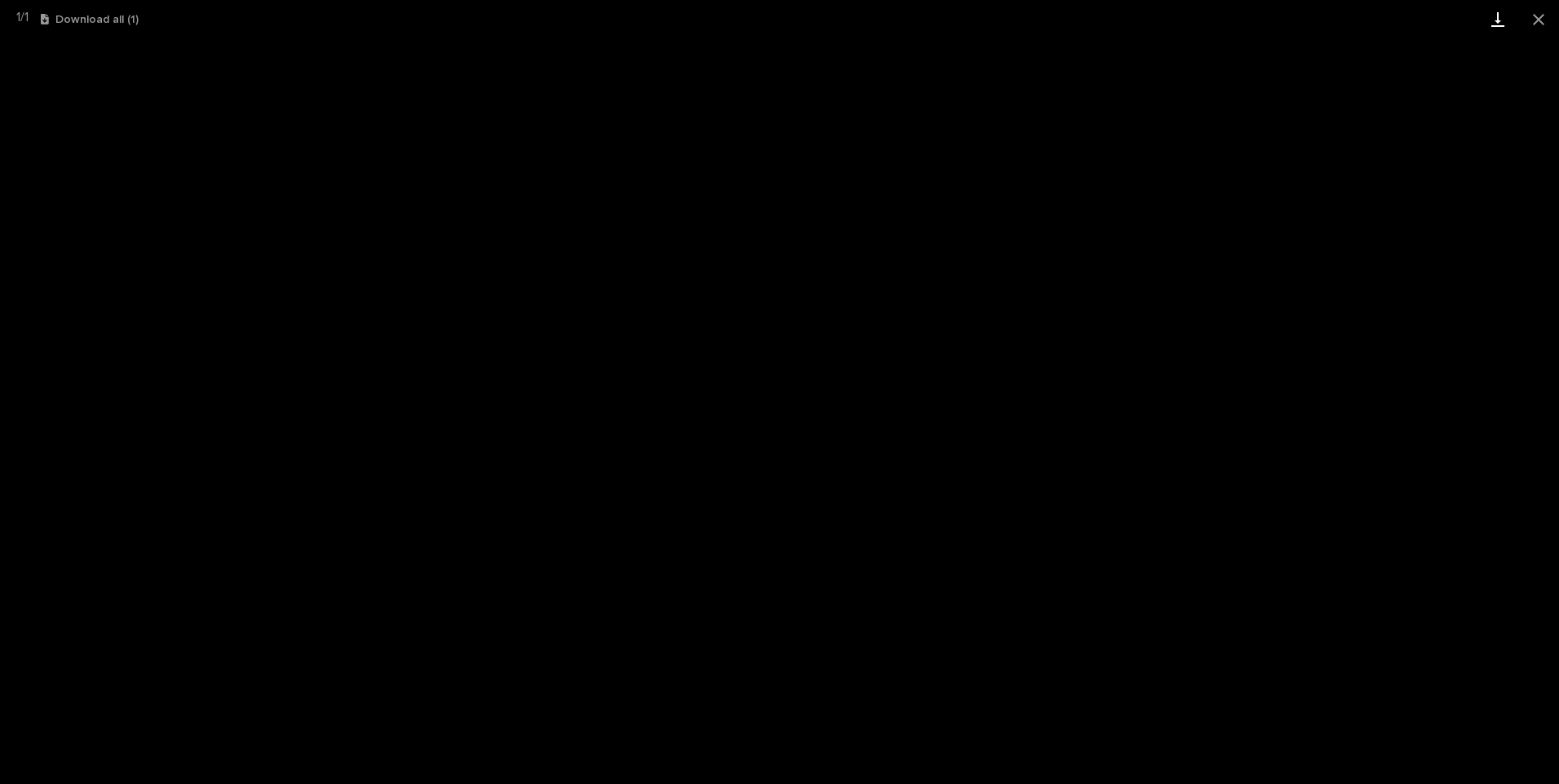
click at [1502, 21] on link "Download" at bounding box center [1497, 19] width 41 height 38
click at [1549, 22] on button "Close gallery" at bounding box center [1538, 19] width 41 height 38
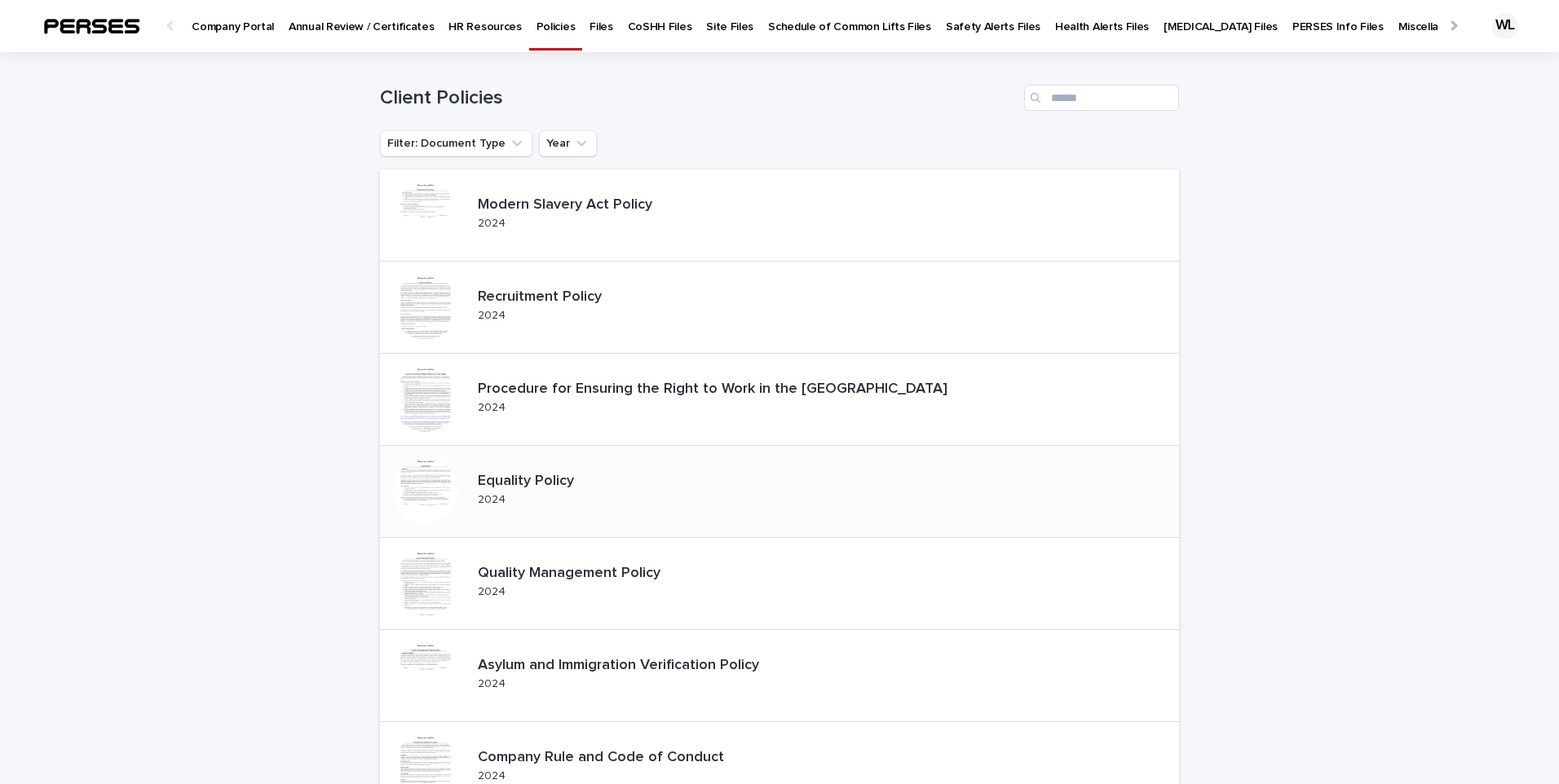
click at [422, 483] on div at bounding box center [425, 491] width 65 height 65
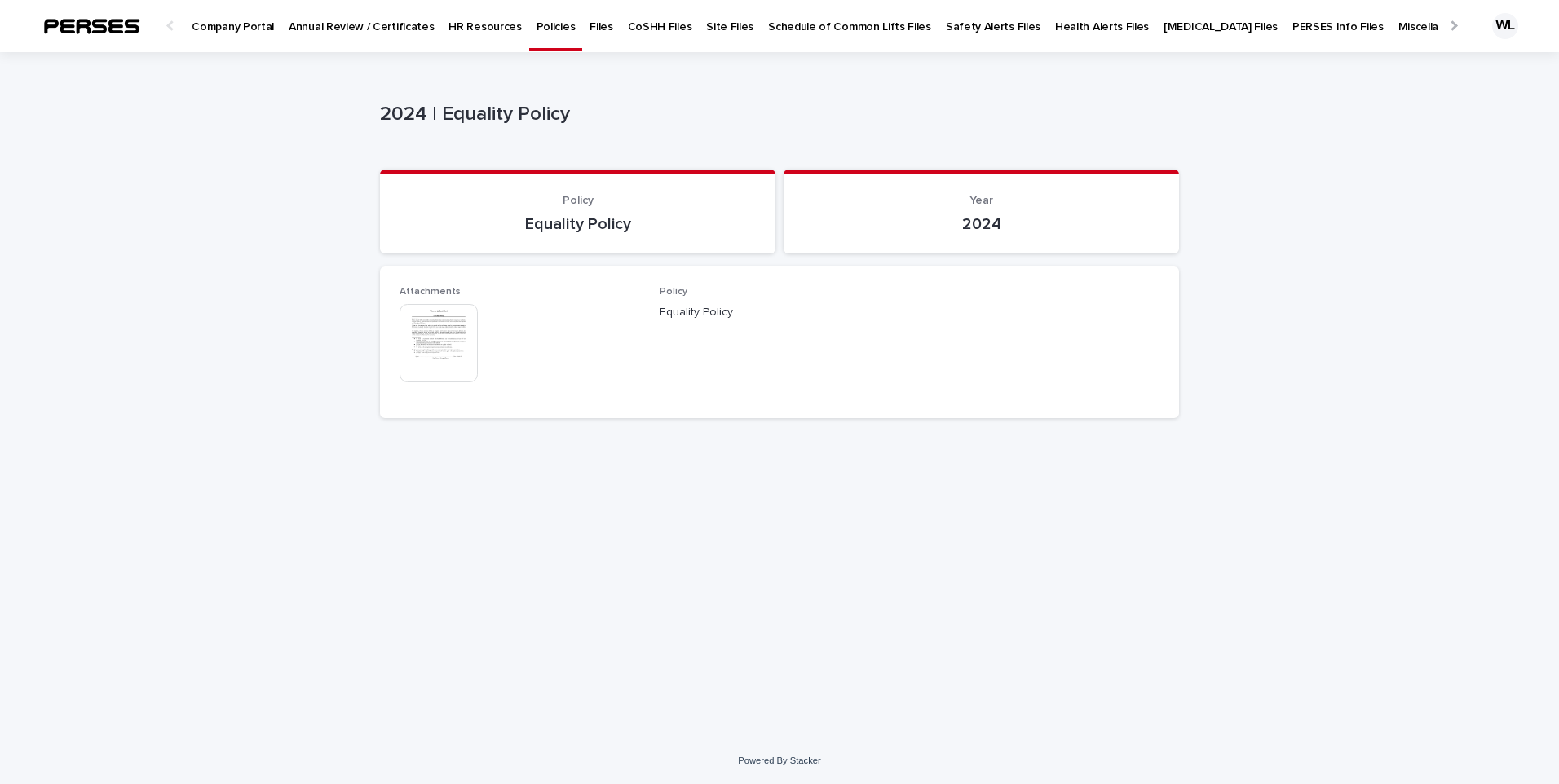
click at [447, 345] on img at bounding box center [439, 343] width 79 height 79
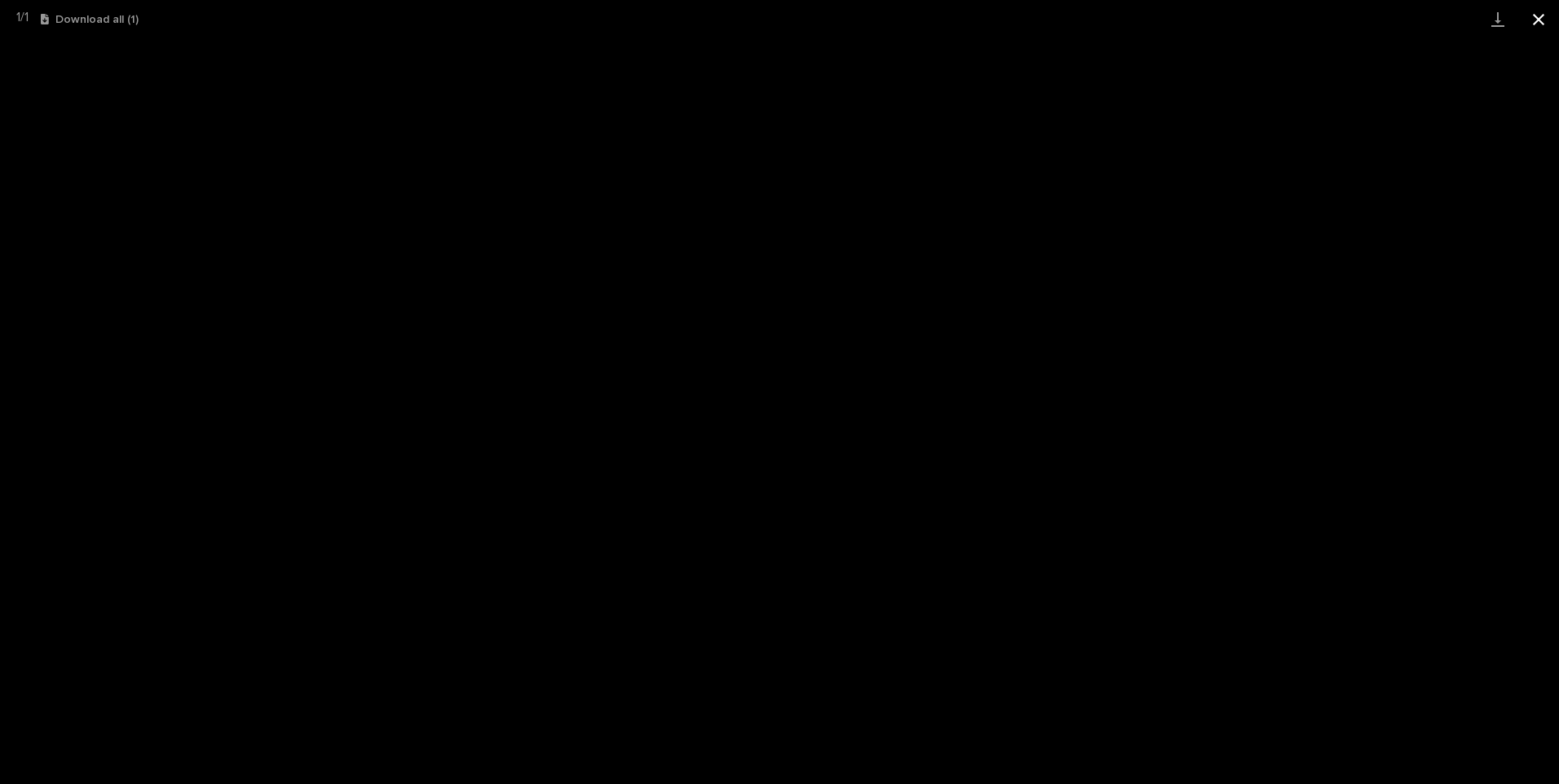
click at [1549, 14] on button "Close gallery" at bounding box center [1538, 19] width 41 height 38
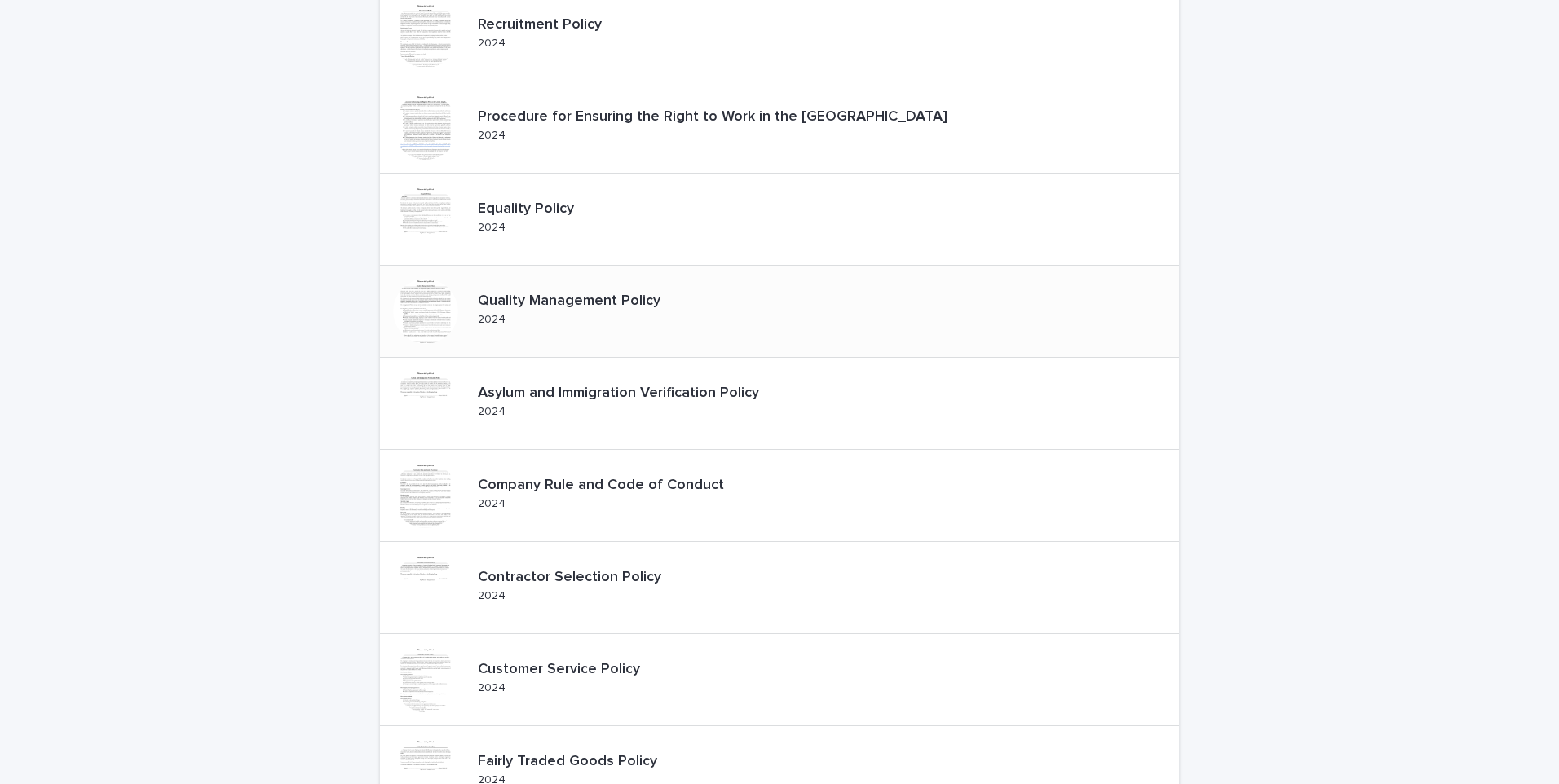
scroll to position [326, 0]
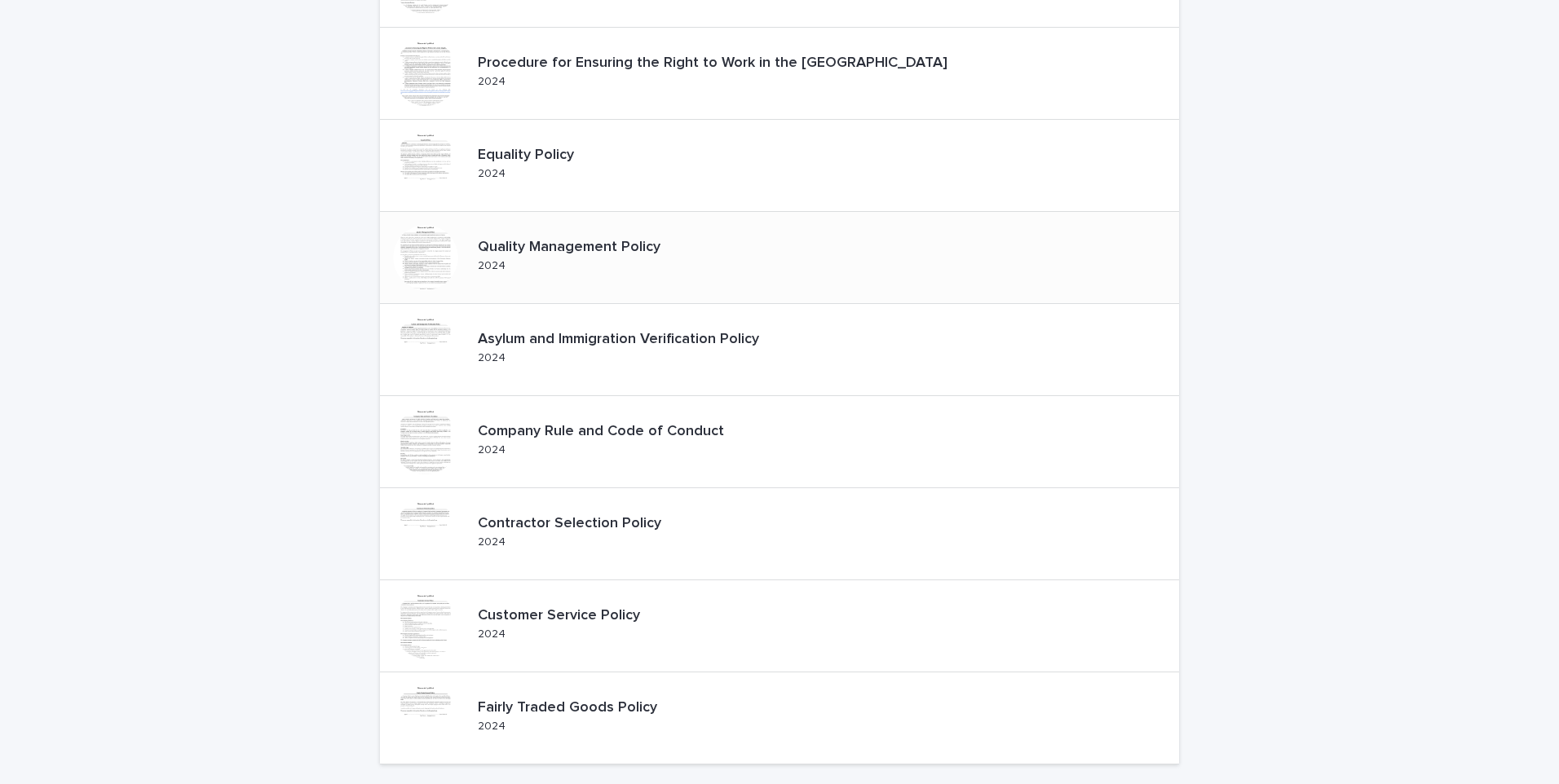
click at [425, 250] on div at bounding box center [425, 258] width 65 height 65
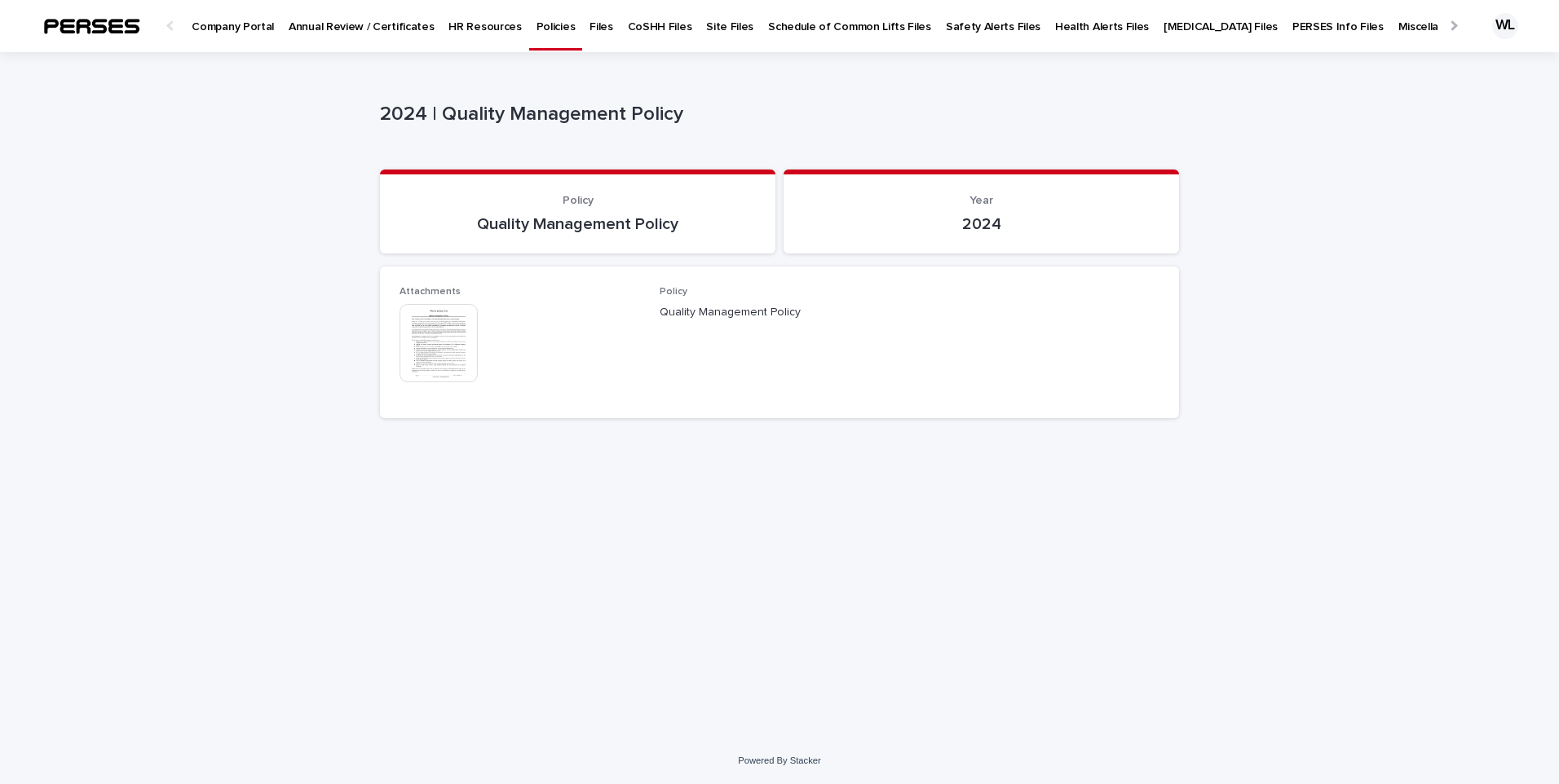
click at [463, 357] on img at bounding box center [439, 343] width 79 height 79
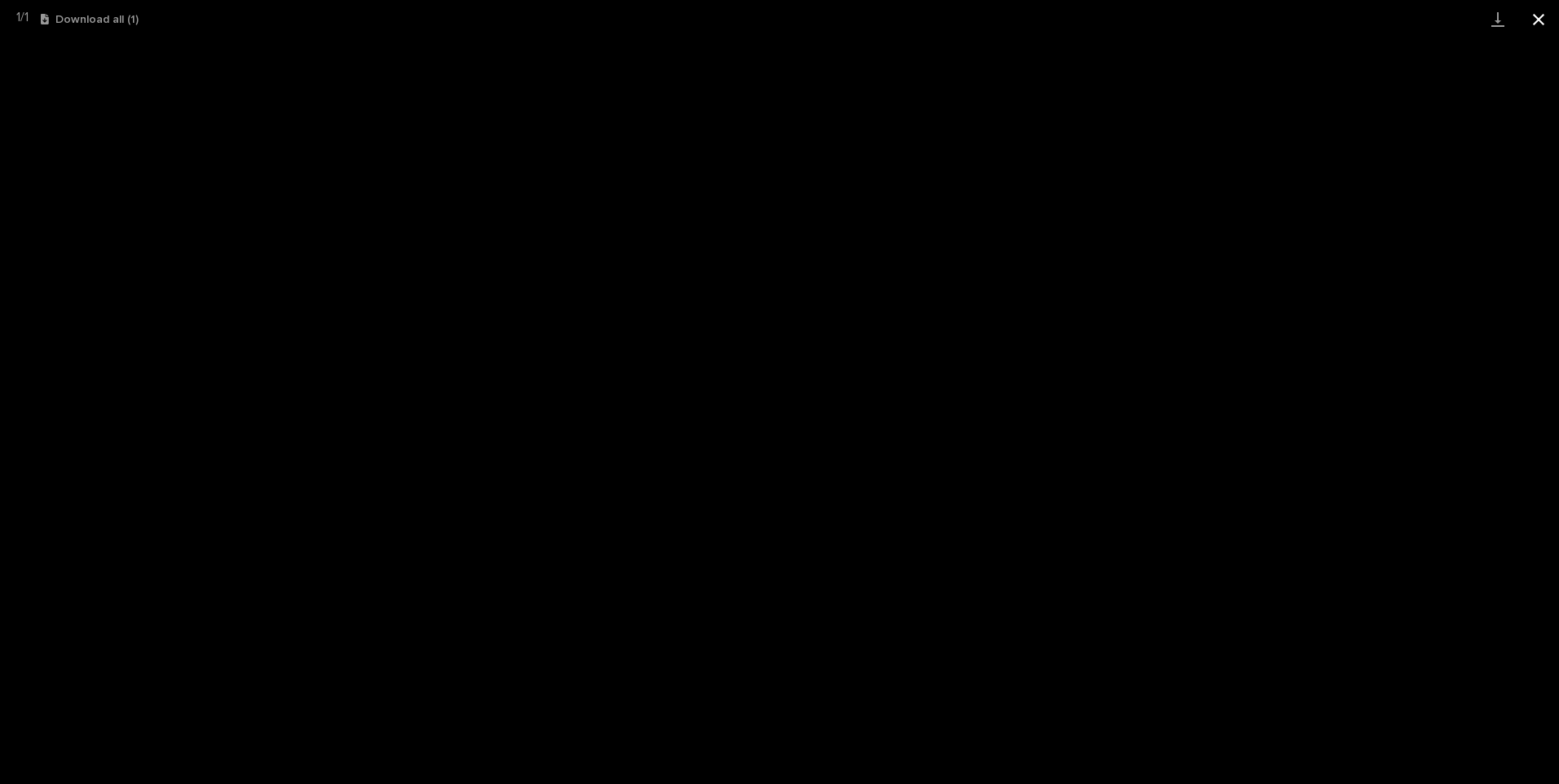
click at [1539, 22] on button "Close gallery" at bounding box center [1538, 19] width 41 height 38
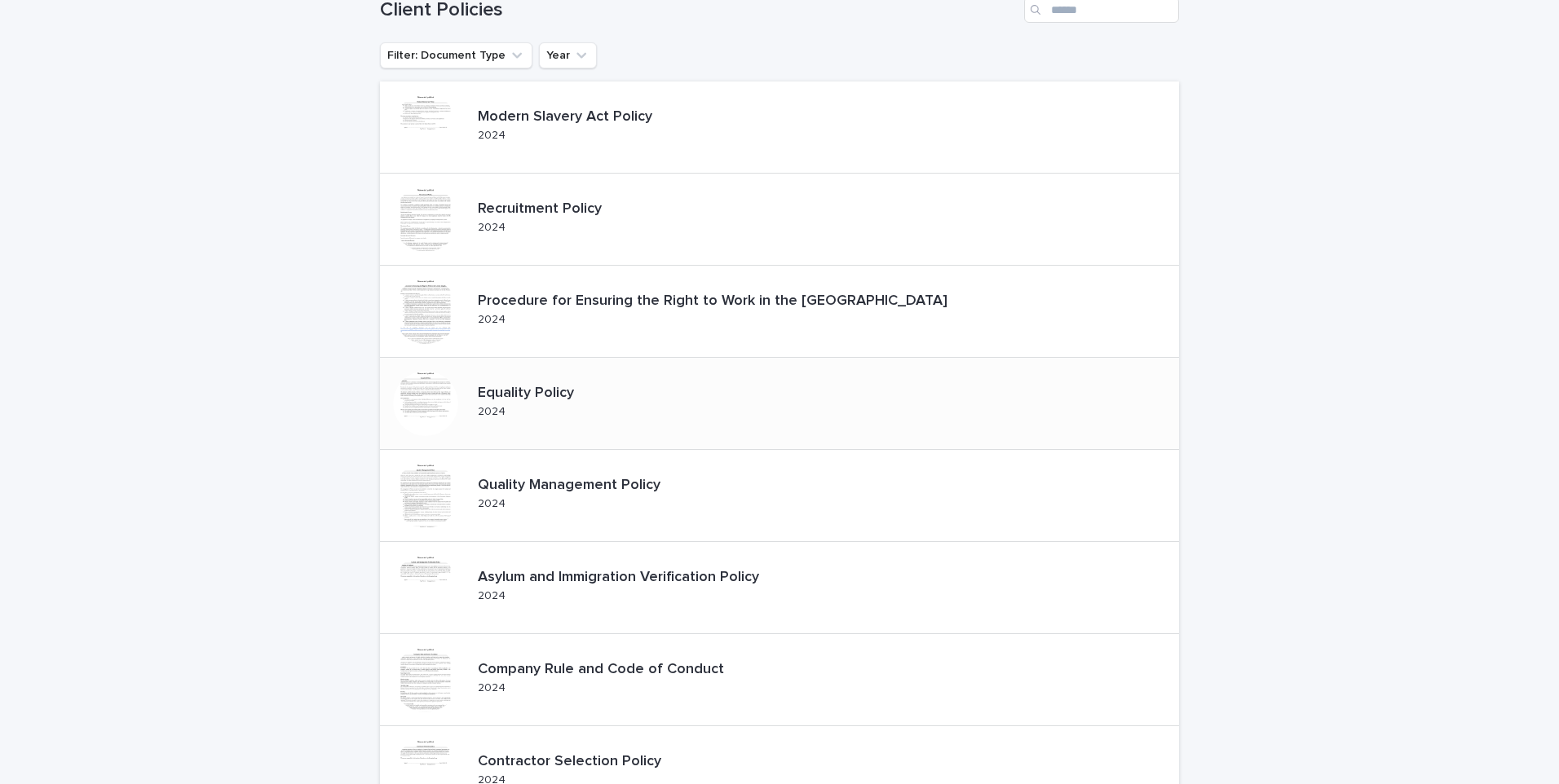
scroll to position [408, 0]
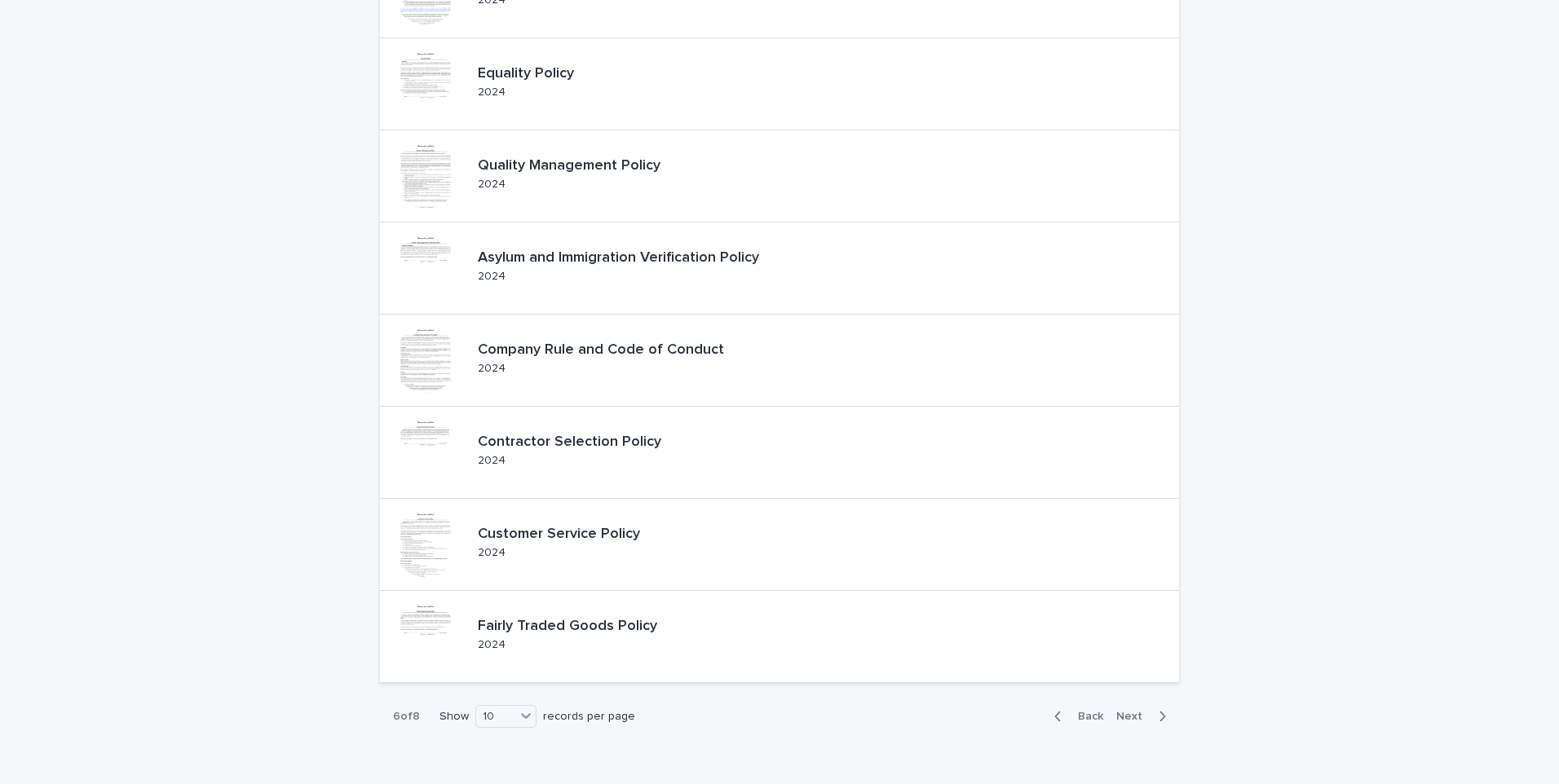
click at [1117, 714] on span "Next" at bounding box center [1135, 716] width 36 height 12
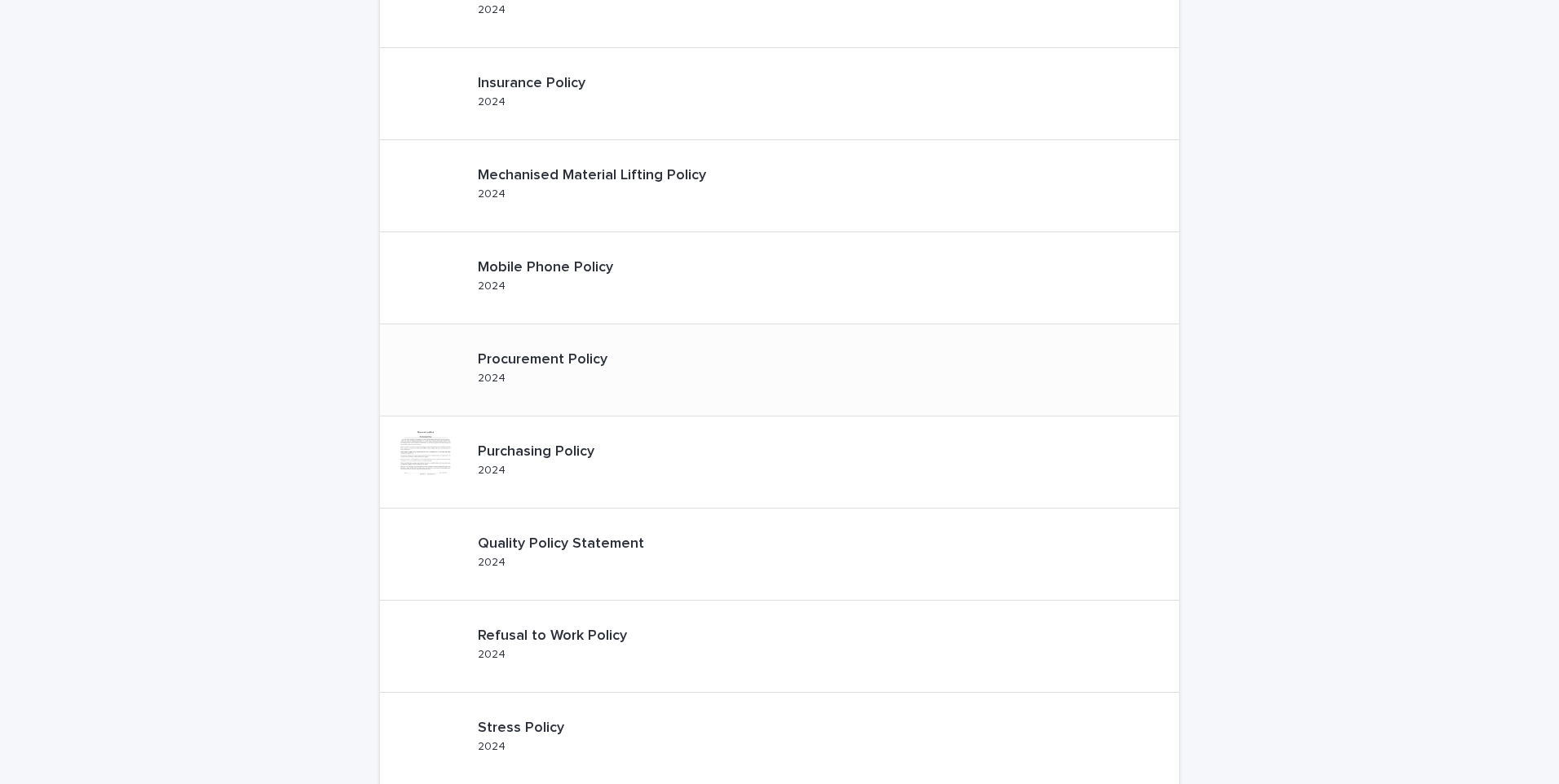
scroll to position [326, 0]
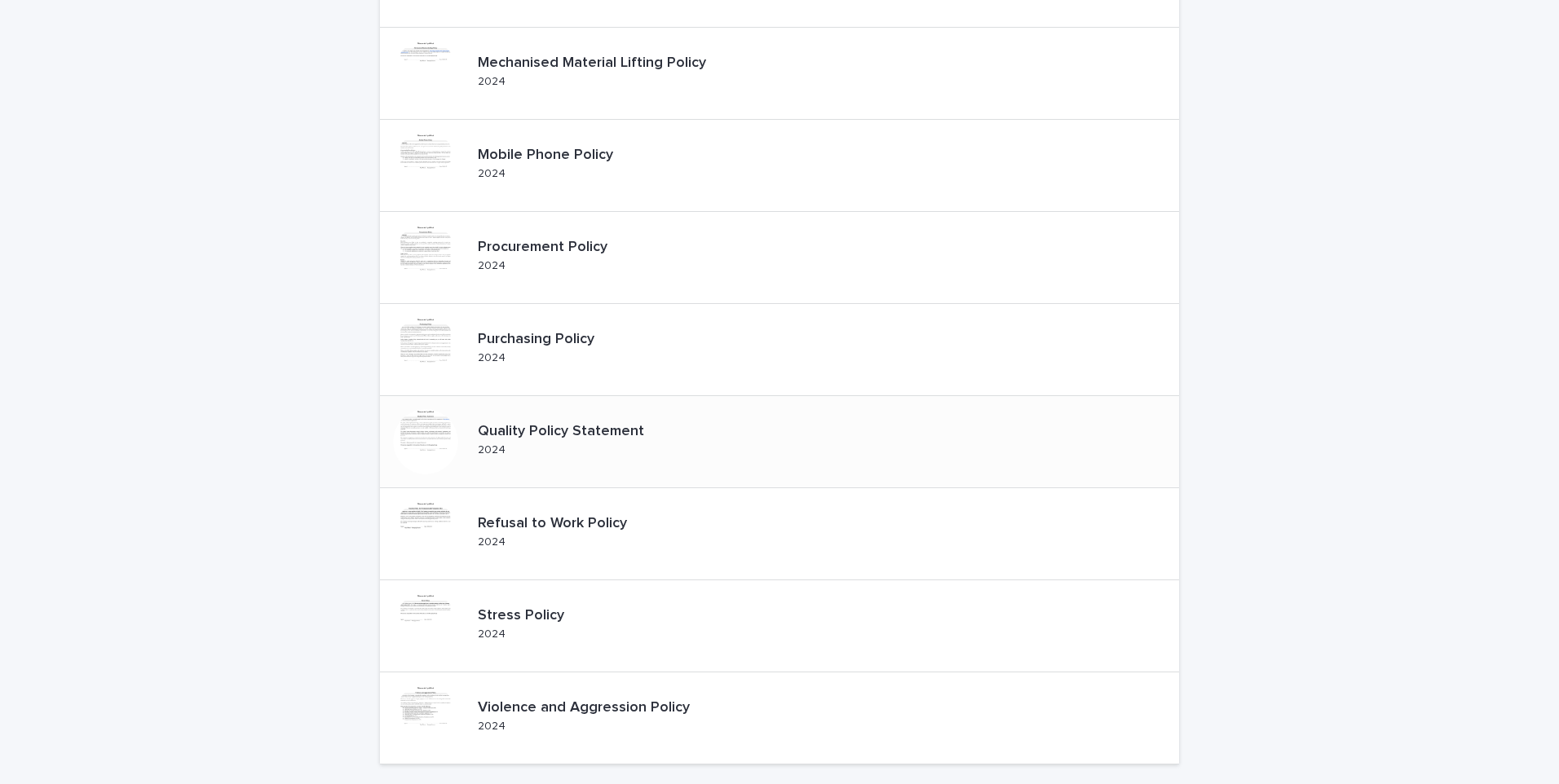
click at [459, 441] on div at bounding box center [425, 441] width 91 height 91
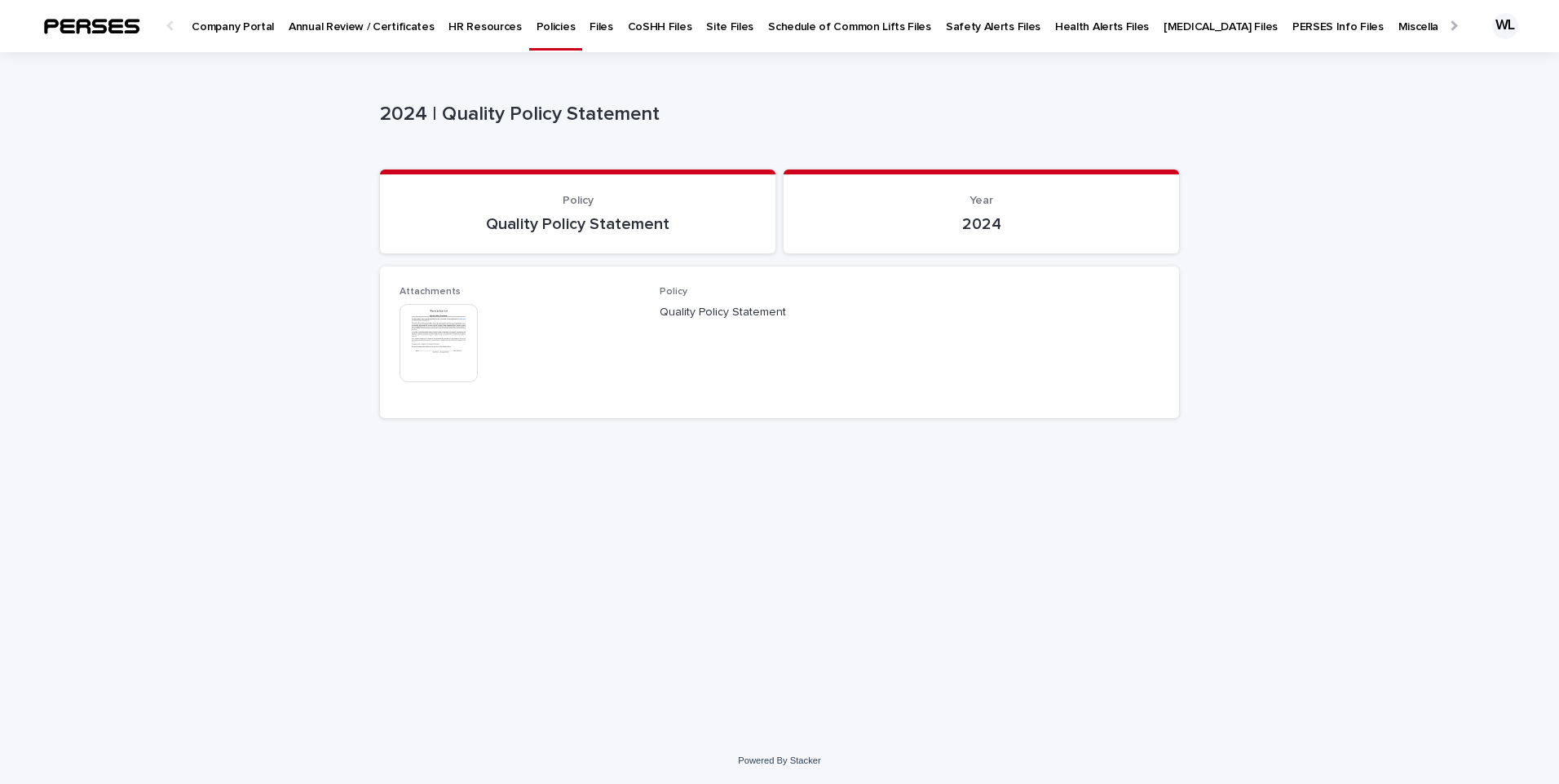
click at [441, 339] on img at bounding box center [439, 343] width 79 height 79
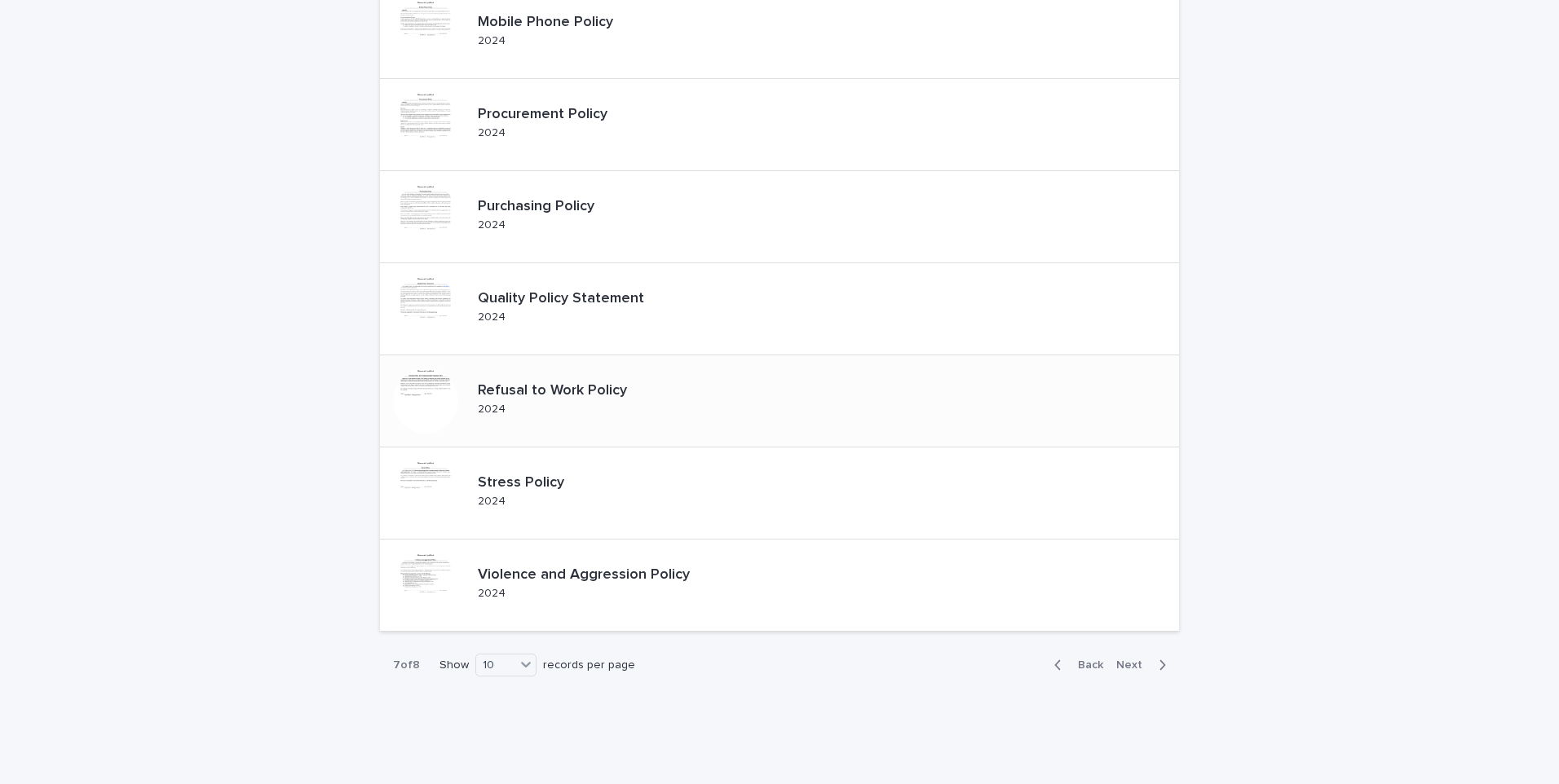
scroll to position [488, 0]
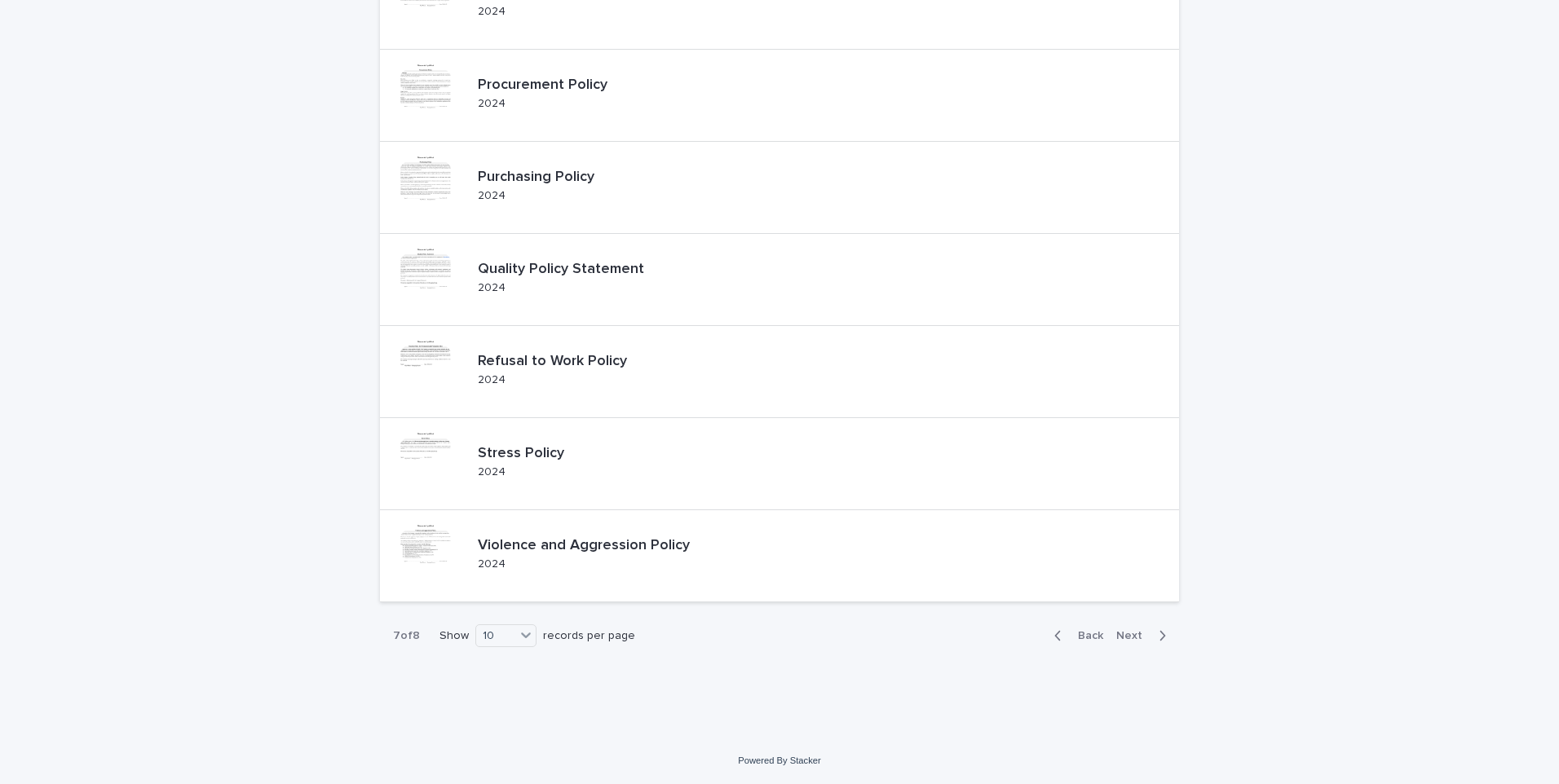
click at [1121, 637] on span "Next" at bounding box center [1135, 636] width 36 height 12
